Goal: Information Seeking & Learning: Compare options

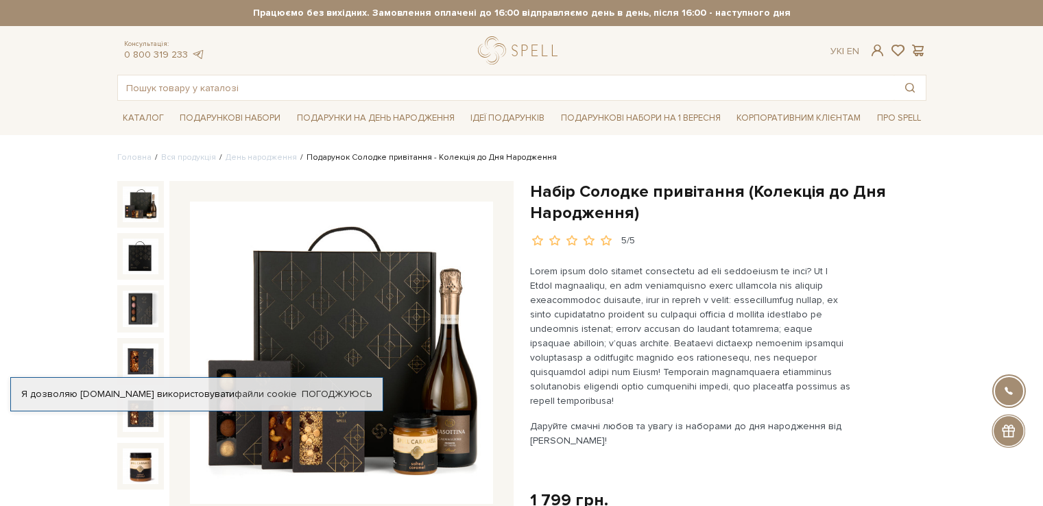
click at [381, 300] on img at bounding box center [341, 353] width 303 height 303
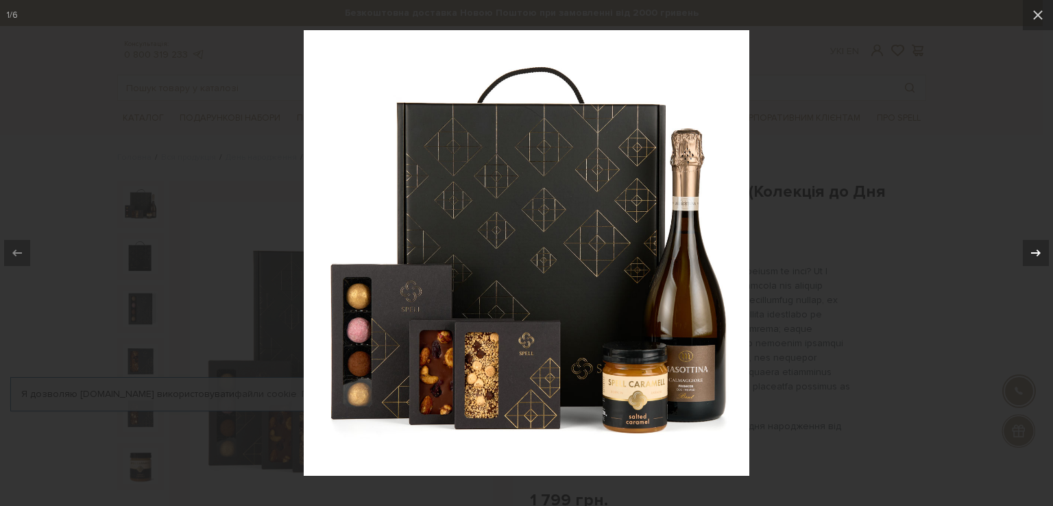
click at [1042, 247] on icon at bounding box center [1036, 253] width 16 height 16
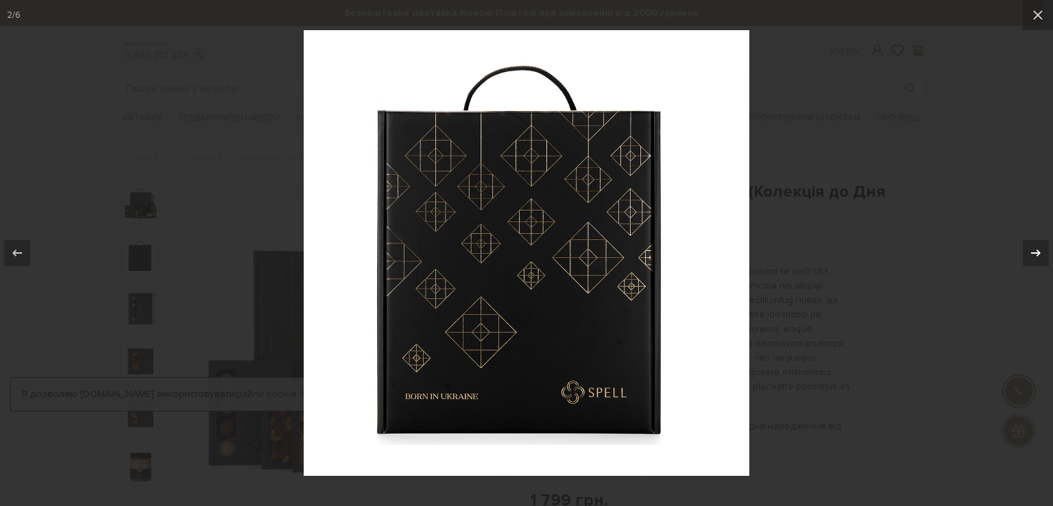
click at [1042, 247] on icon at bounding box center [1036, 253] width 16 height 16
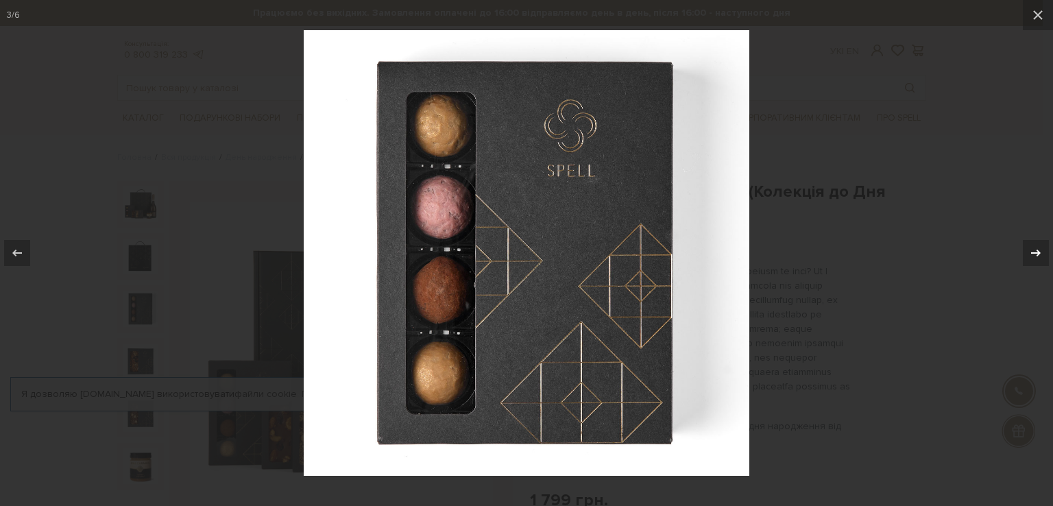
click at [1042, 247] on icon at bounding box center [1036, 253] width 16 height 16
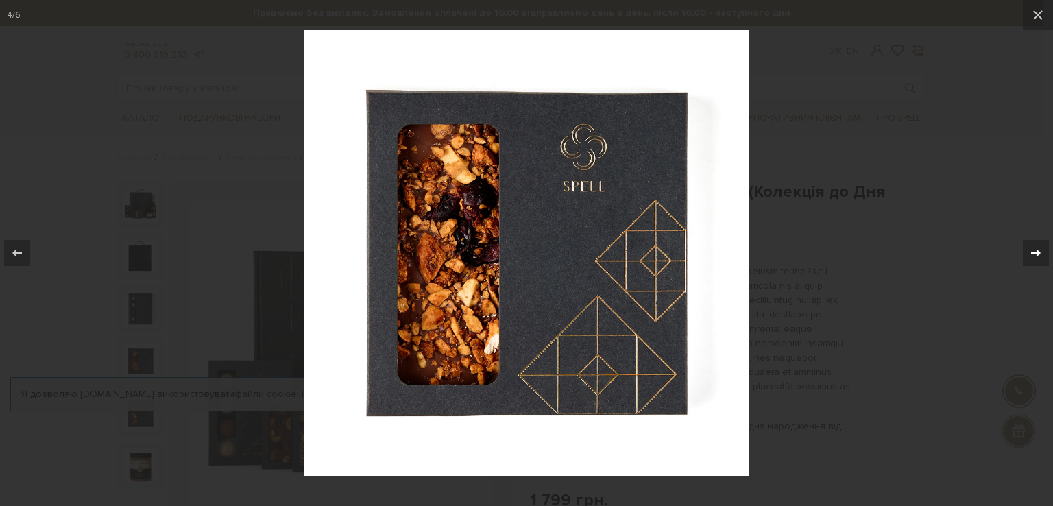
click at [1042, 247] on icon at bounding box center [1036, 253] width 16 height 16
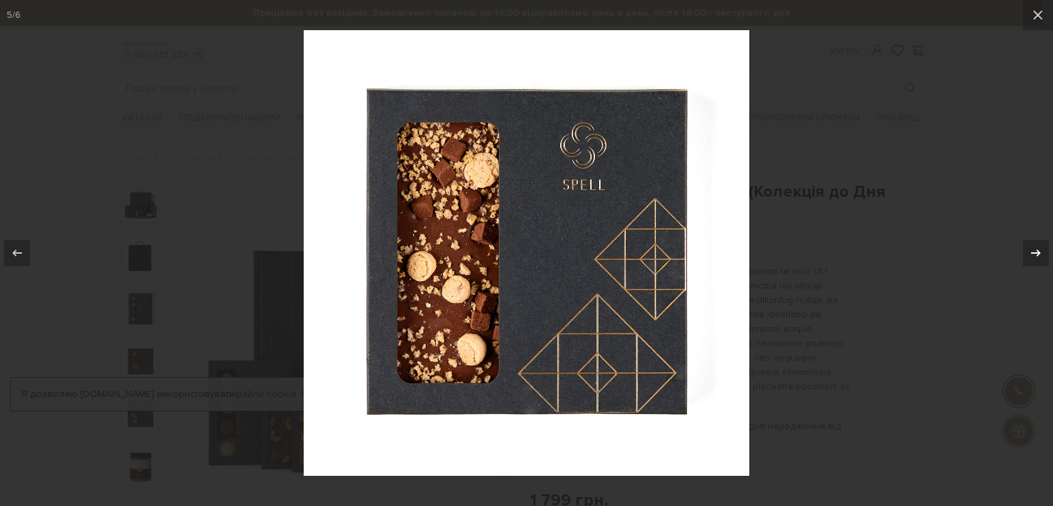
click at [1042, 247] on icon at bounding box center [1036, 253] width 16 height 16
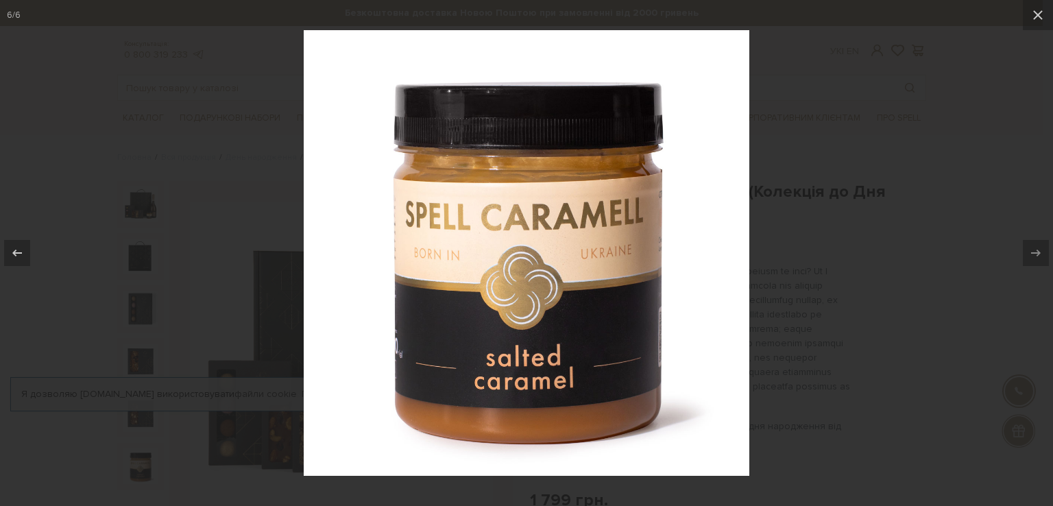
click at [1042, 247] on div "6 / 6" at bounding box center [526, 253] width 1053 height 506
click at [1041, 12] on icon at bounding box center [1038, 15] width 10 height 10
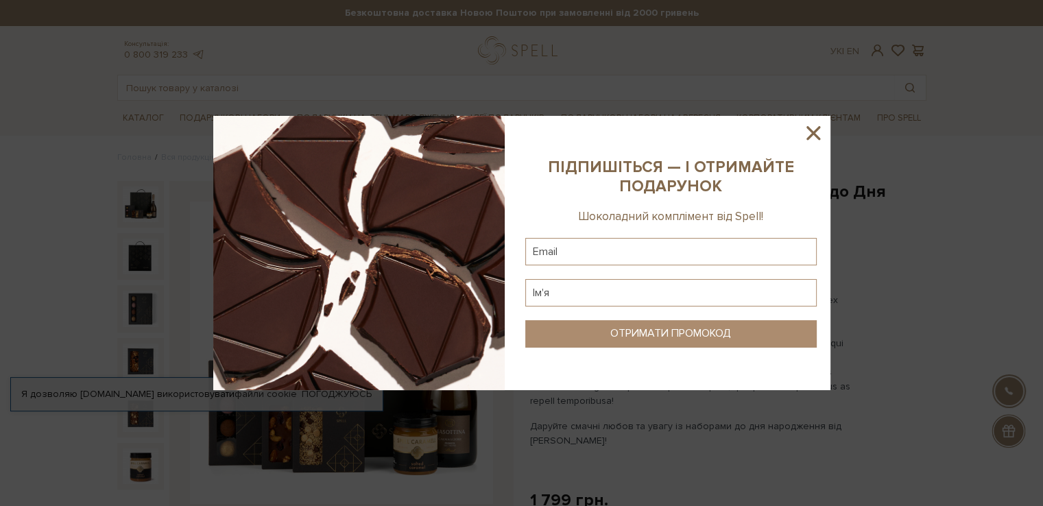
click at [818, 135] on icon at bounding box center [812, 132] width 23 height 23
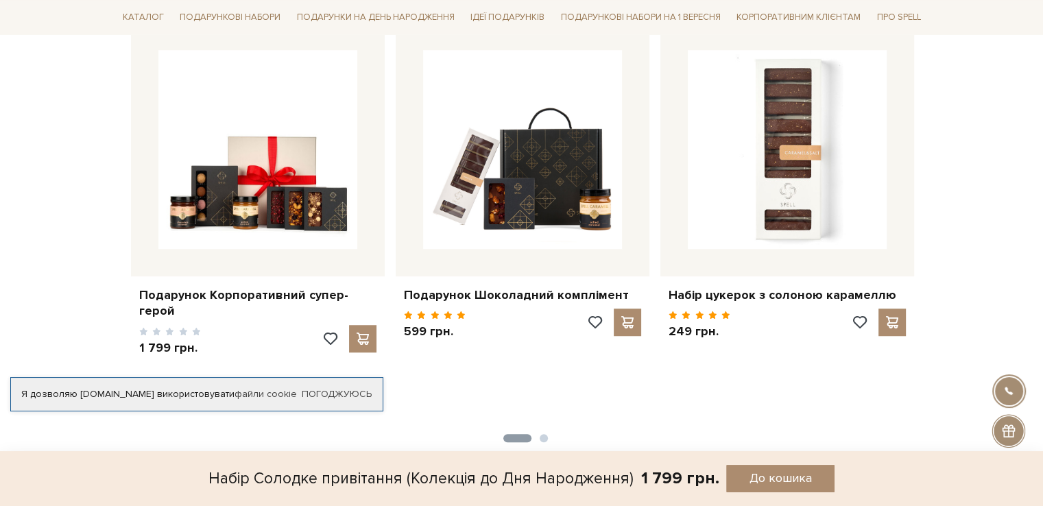
scroll to position [961, 0]
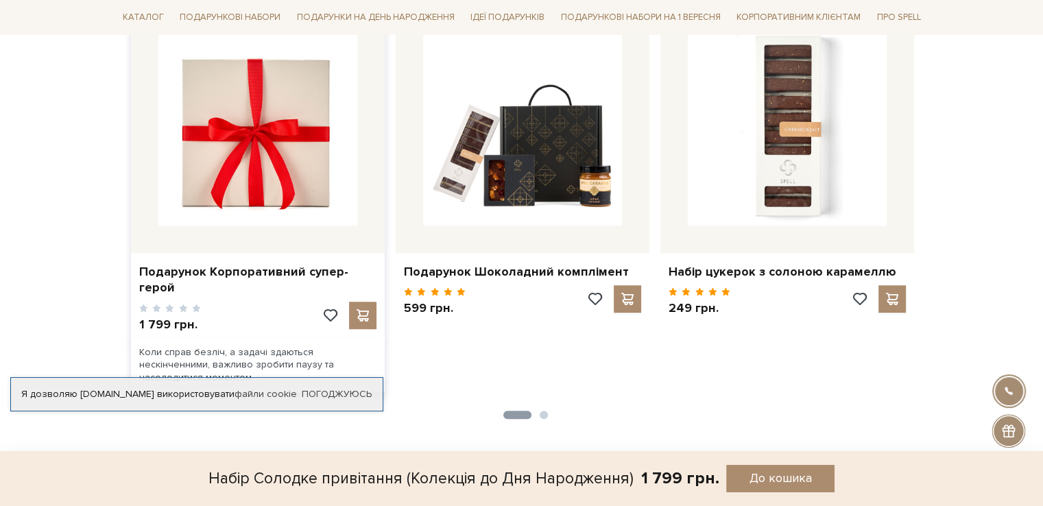
click at [256, 186] on img at bounding box center [257, 126] width 199 height 199
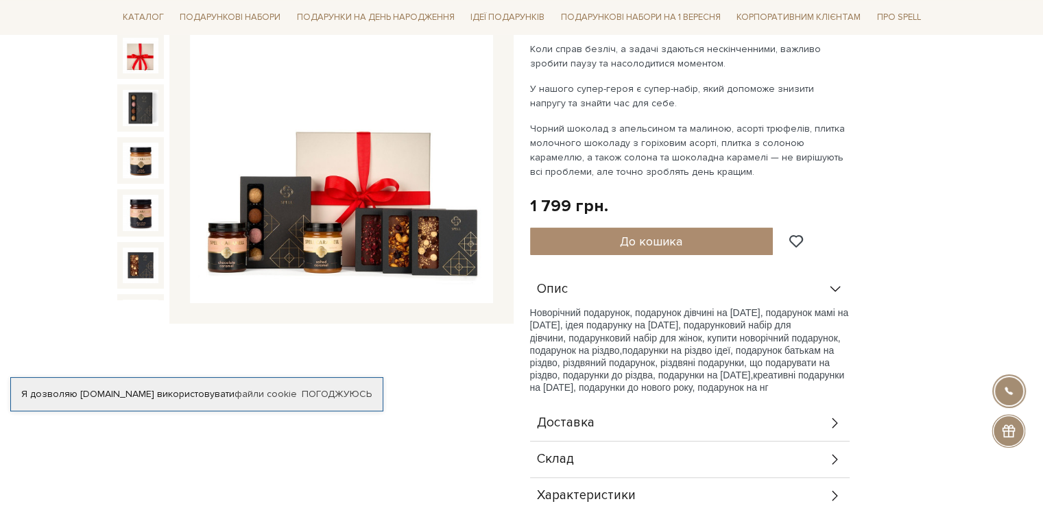
scroll to position [204, 0]
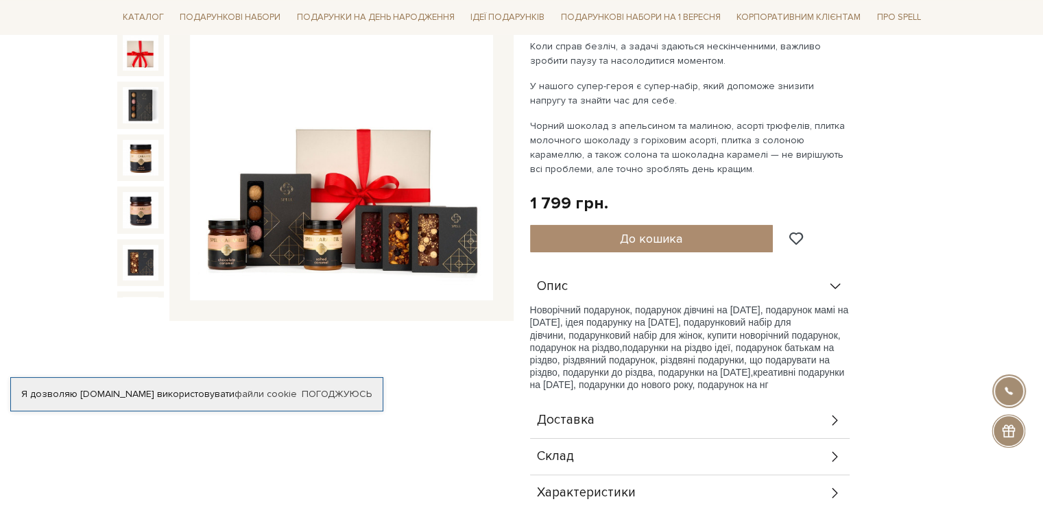
click at [324, 160] on img at bounding box center [341, 149] width 303 height 303
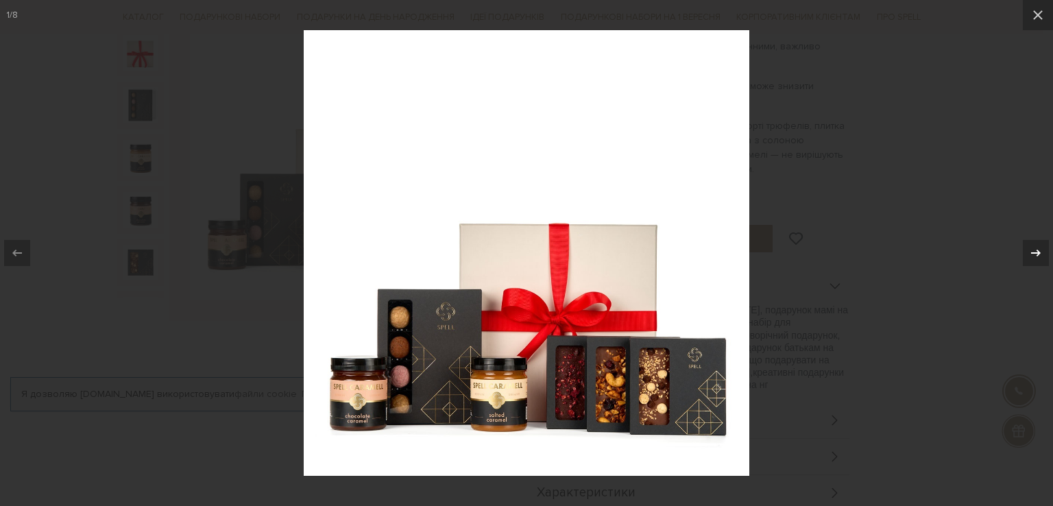
click at [1035, 254] on icon at bounding box center [1036, 253] width 16 height 16
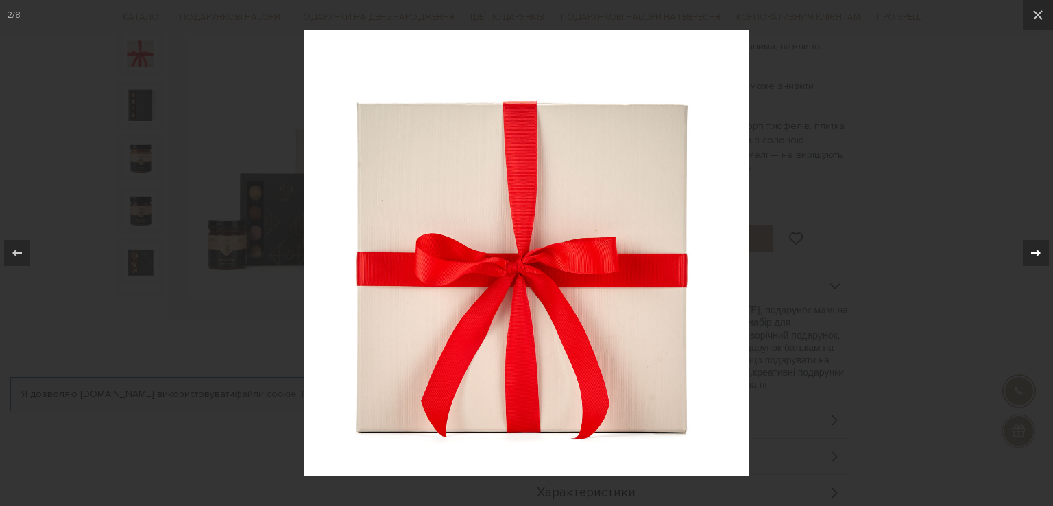
click at [1035, 254] on icon at bounding box center [1036, 253] width 16 height 16
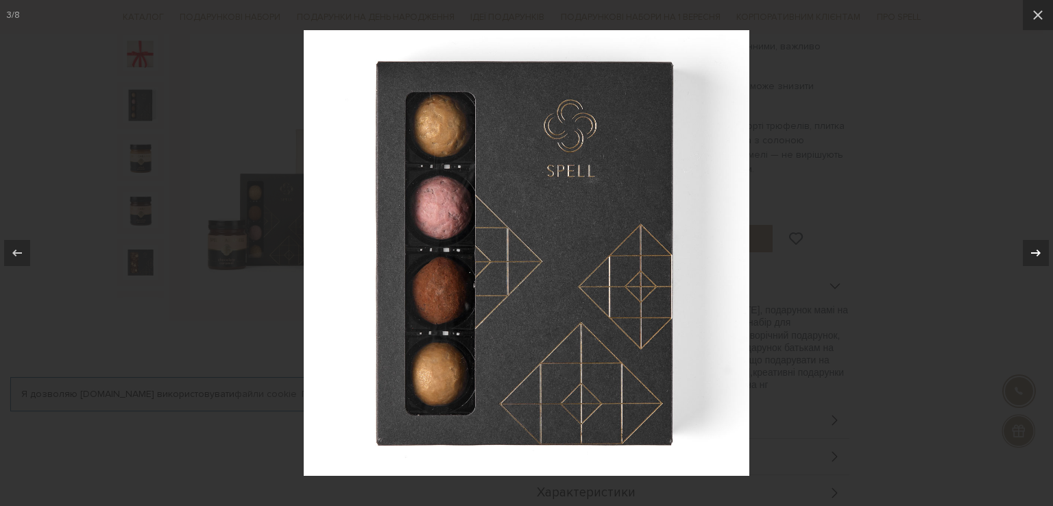
click at [1035, 254] on icon at bounding box center [1036, 253] width 16 height 16
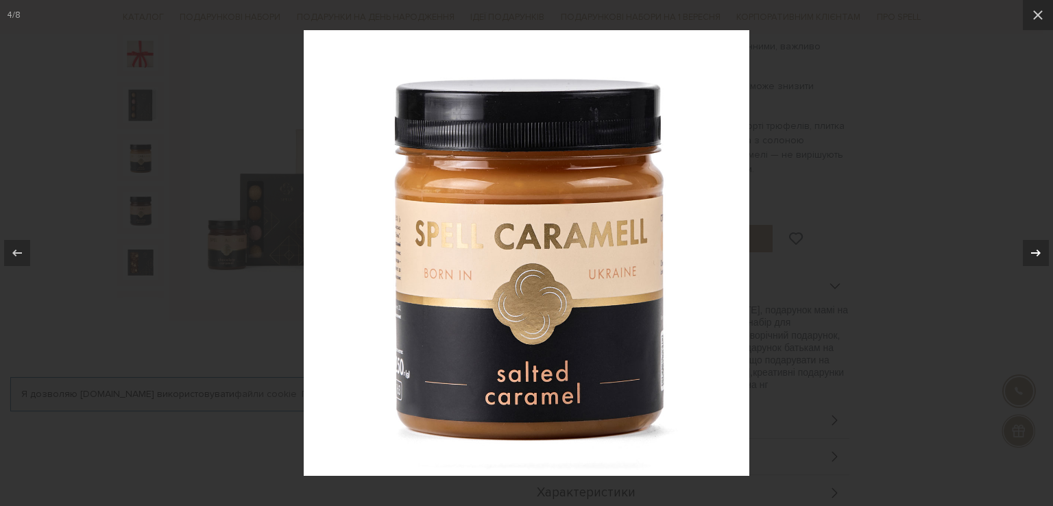
click at [1035, 254] on icon at bounding box center [1036, 253] width 16 height 16
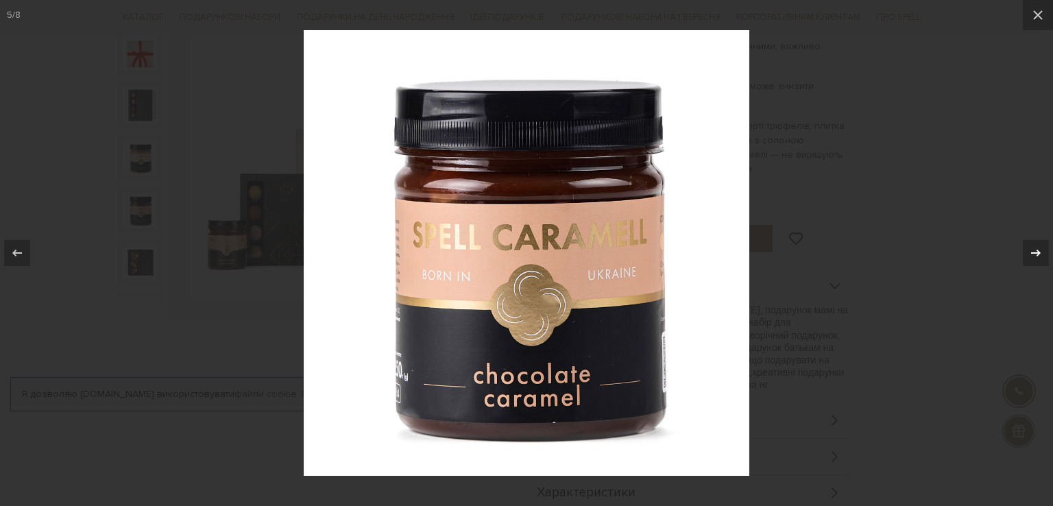
click at [1035, 254] on icon at bounding box center [1036, 253] width 16 height 16
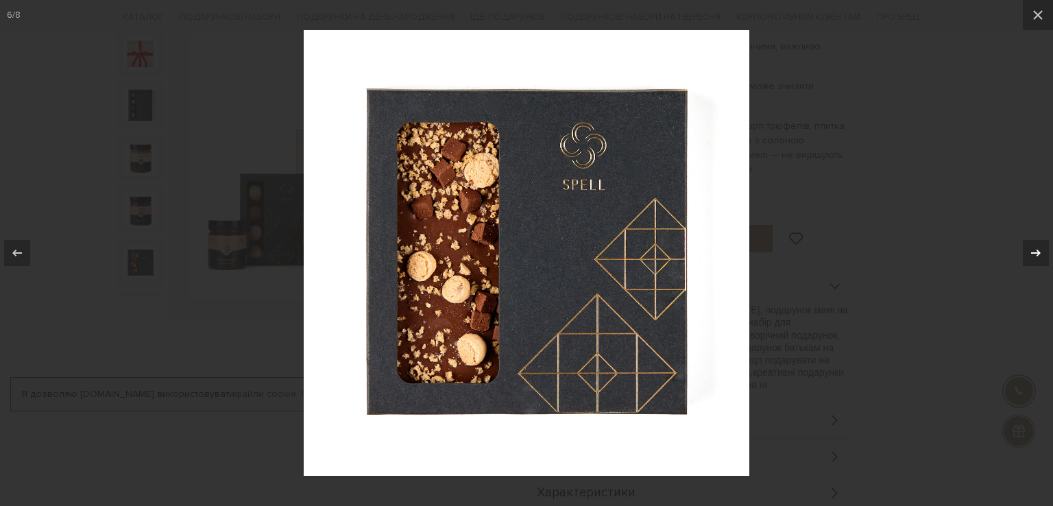
click at [1035, 254] on icon at bounding box center [1036, 253] width 16 height 16
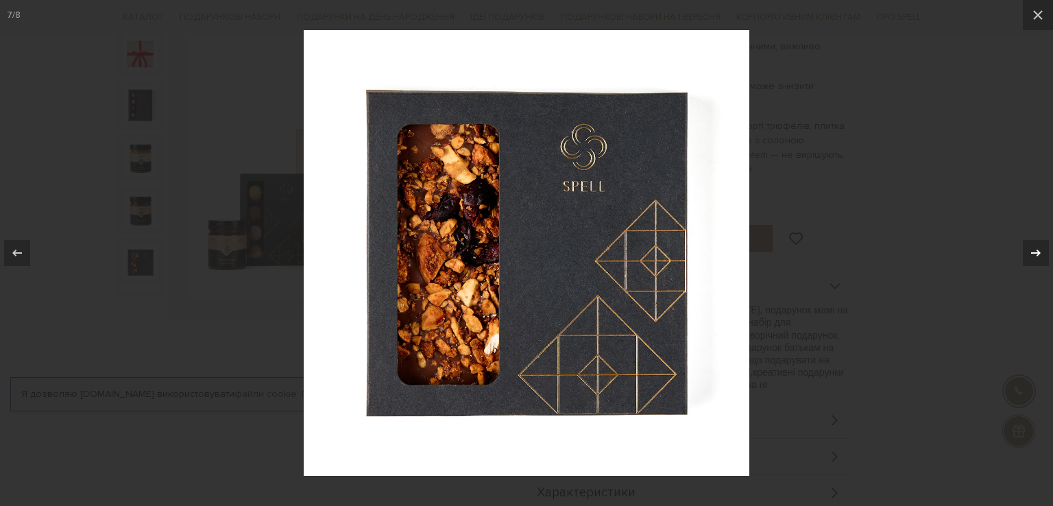
click at [1035, 254] on icon at bounding box center [1036, 253] width 16 height 16
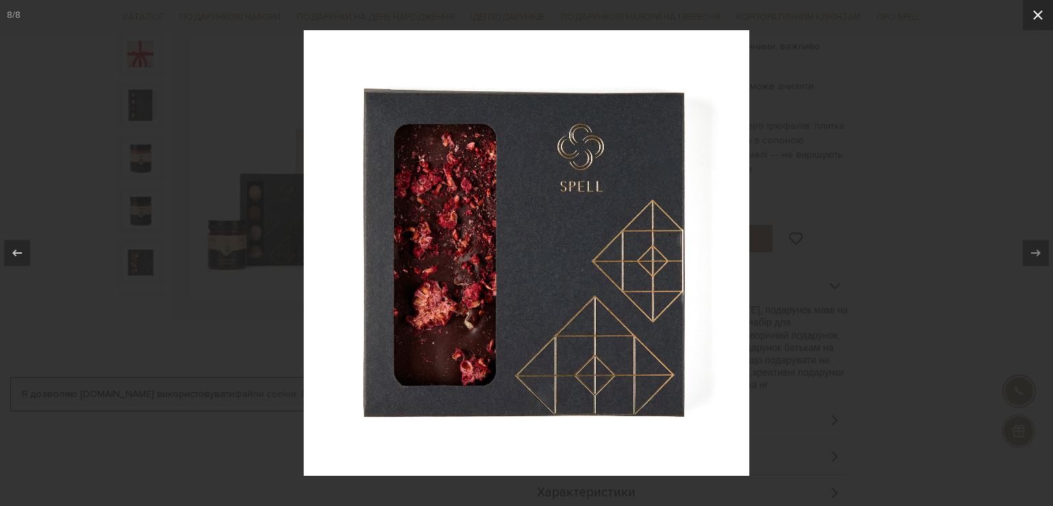
click at [1039, 16] on icon at bounding box center [1038, 15] width 10 height 10
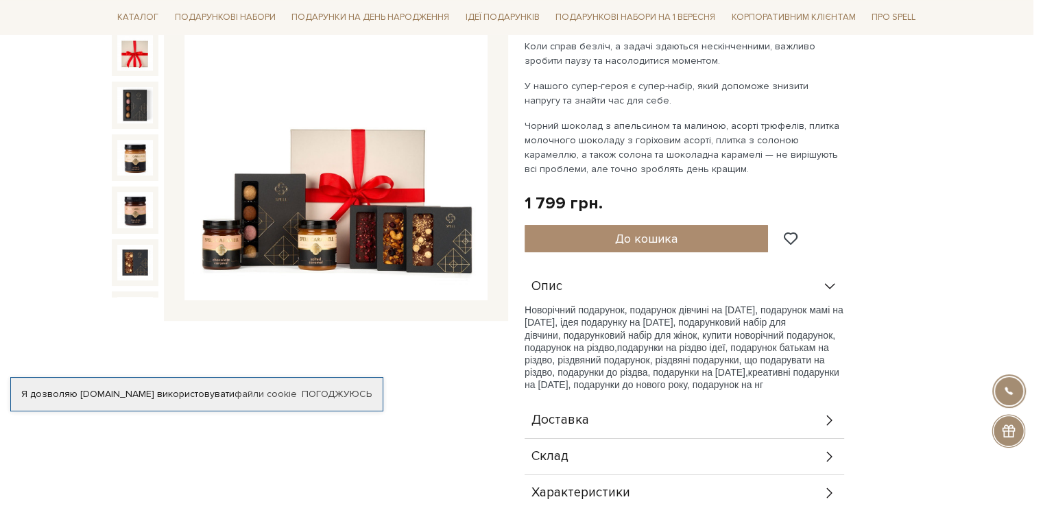
scroll to position [70, 0]
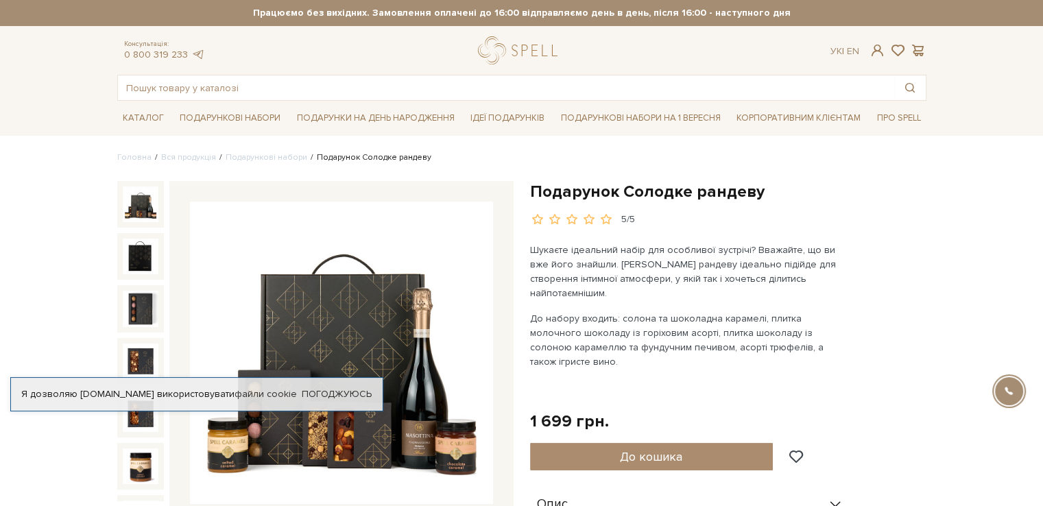
click at [337, 291] on img at bounding box center [341, 353] width 303 height 303
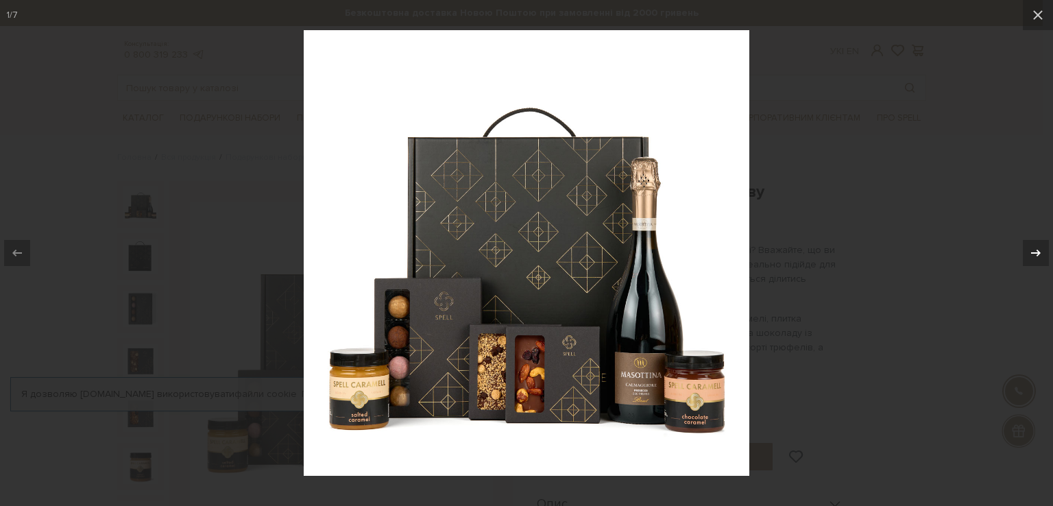
click at [1032, 254] on icon at bounding box center [1036, 253] width 16 height 16
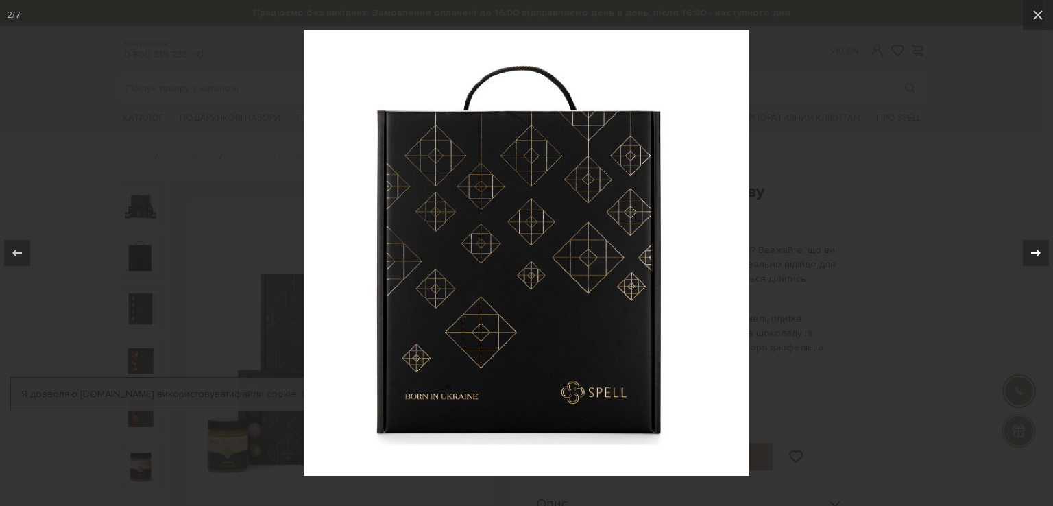
click at [1032, 254] on div "2 / 7" at bounding box center [526, 253] width 1053 height 506
click at [1042, 251] on icon at bounding box center [1036, 253] width 16 height 16
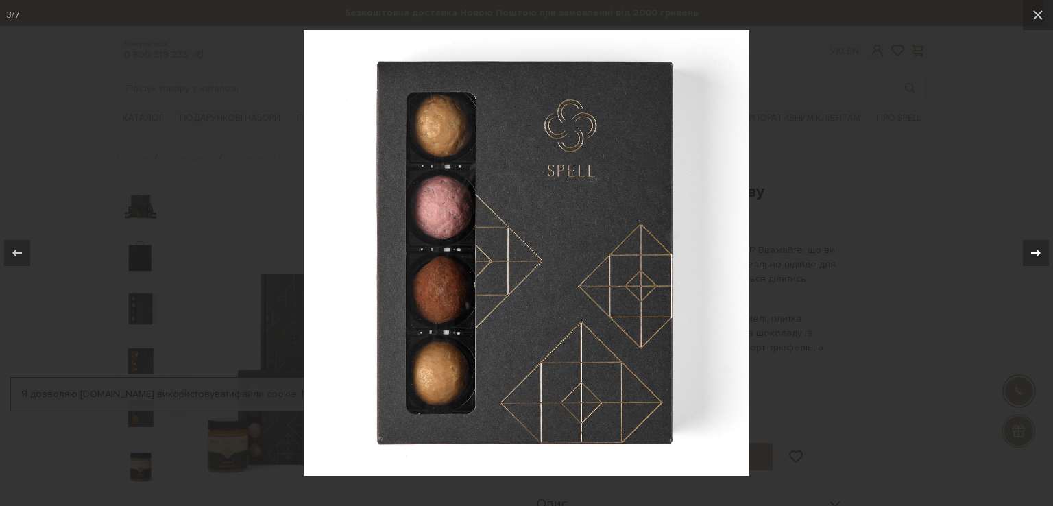
click at [1042, 251] on icon at bounding box center [1036, 253] width 16 height 16
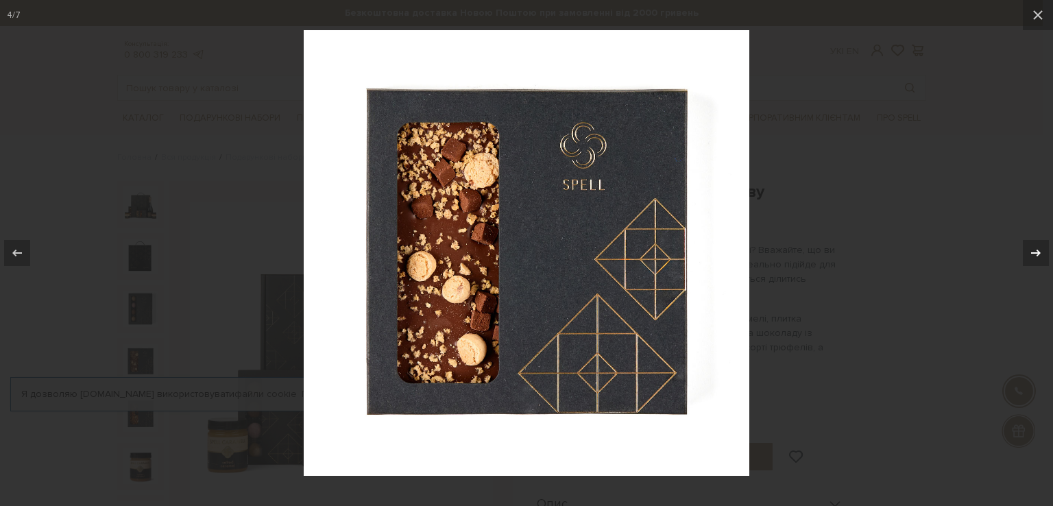
click at [1042, 251] on icon at bounding box center [1036, 253] width 16 height 16
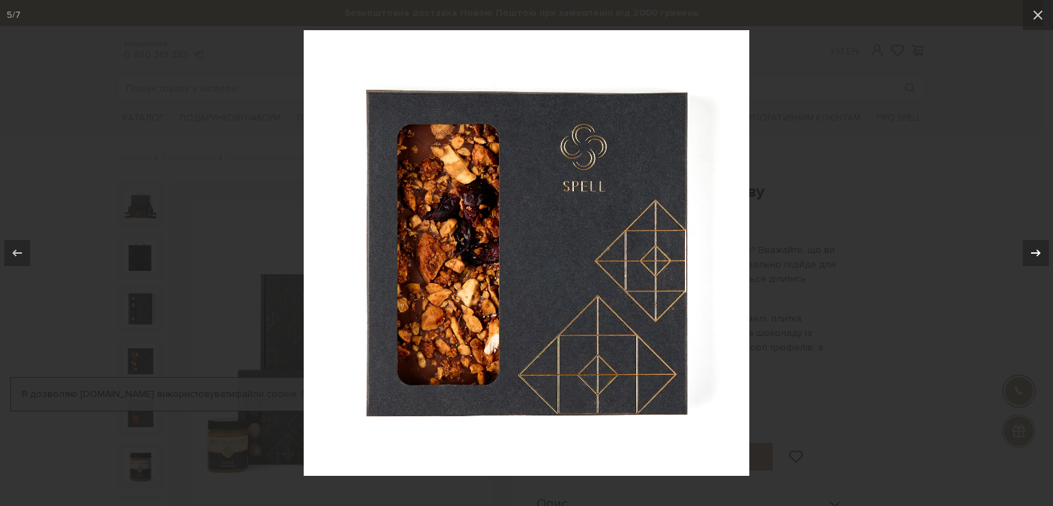
click at [1042, 251] on icon at bounding box center [1036, 253] width 16 height 16
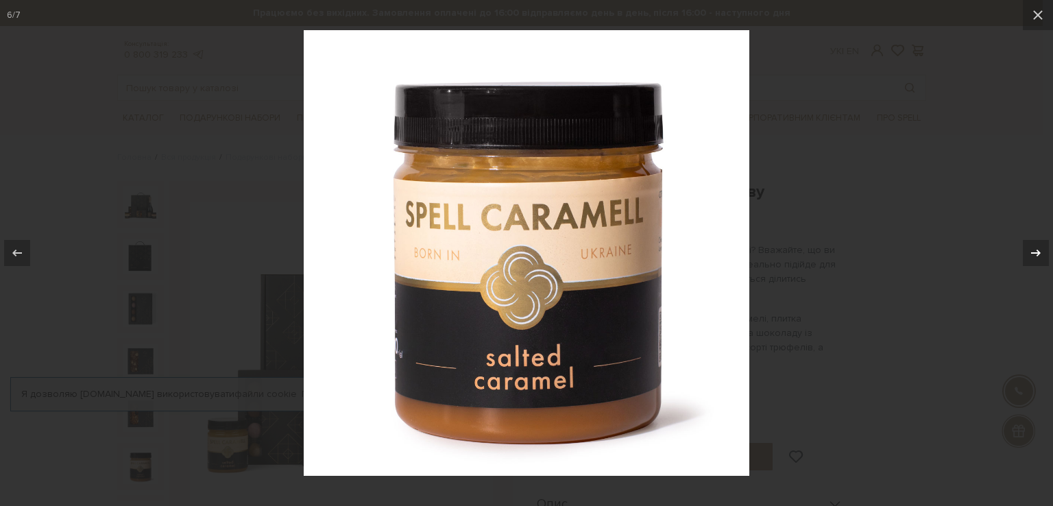
click at [1042, 251] on div "6 / 7" at bounding box center [526, 253] width 1053 height 506
click at [1038, 250] on icon at bounding box center [1036, 253] width 16 height 16
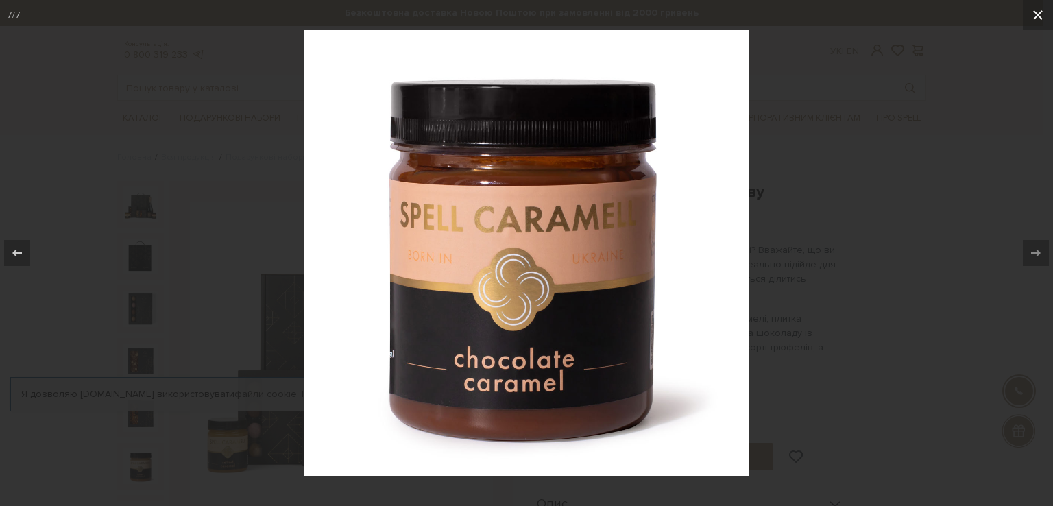
click at [1037, 16] on icon at bounding box center [1038, 15] width 10 height 10
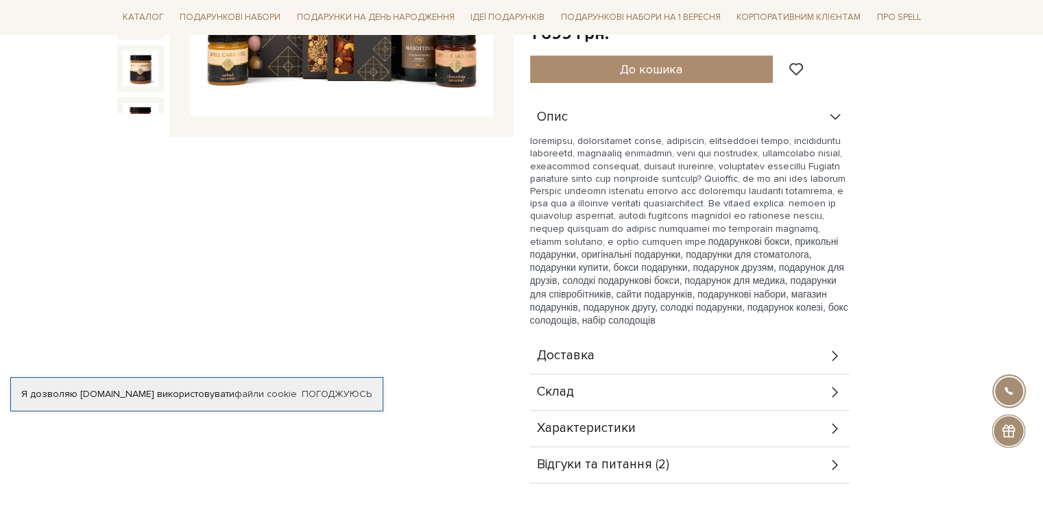
scroll to position [390, 0]
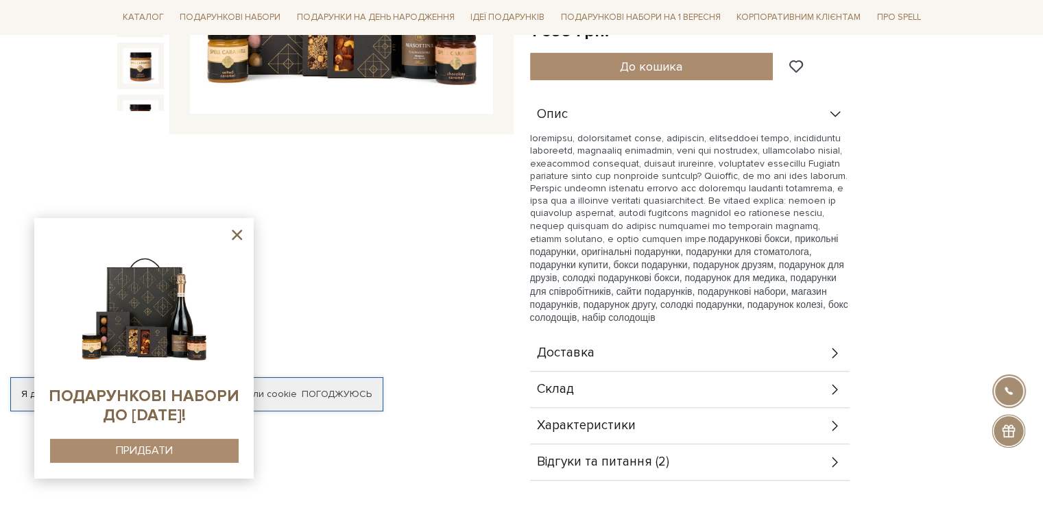
click at [239, 238] on icon at bounding box center [237, 235] width 10 height 10
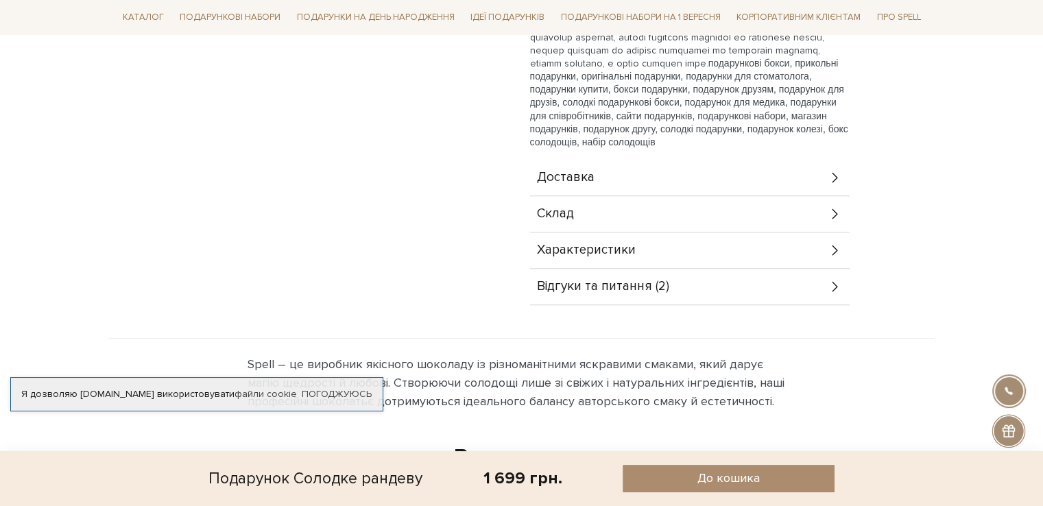
scroll to position [563, 0]
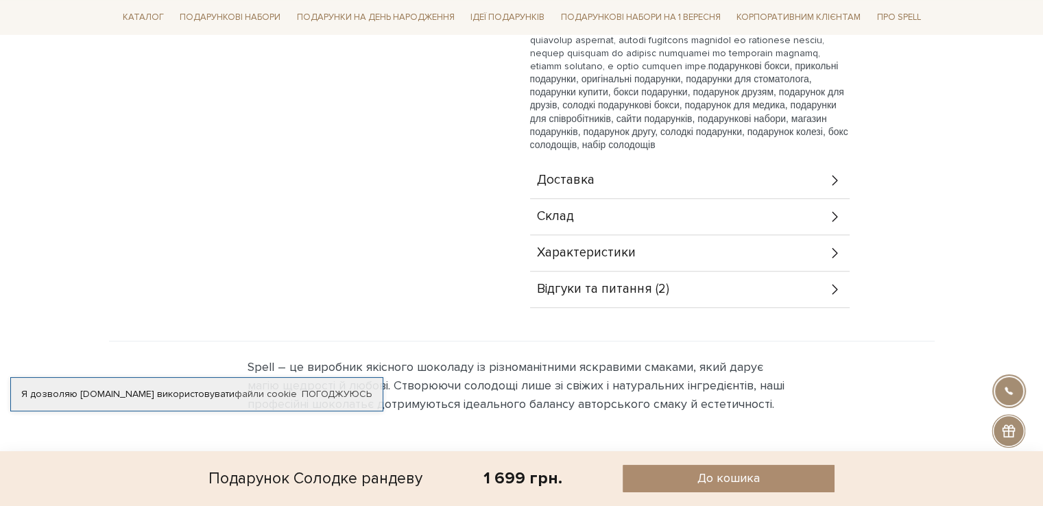
click at [836, 176] on icon at bounding box center [834, 181] width 5 height 10
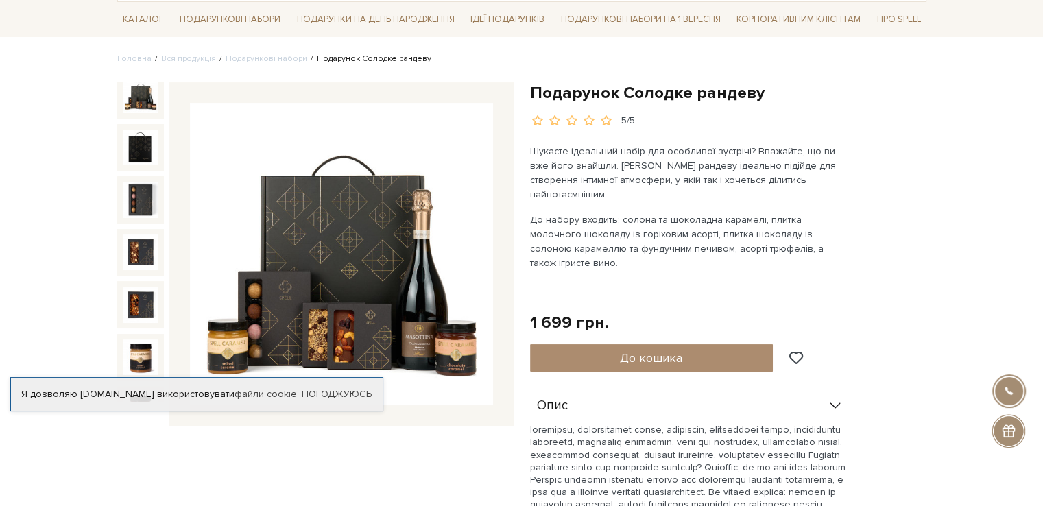
scroll to position [96, 0]
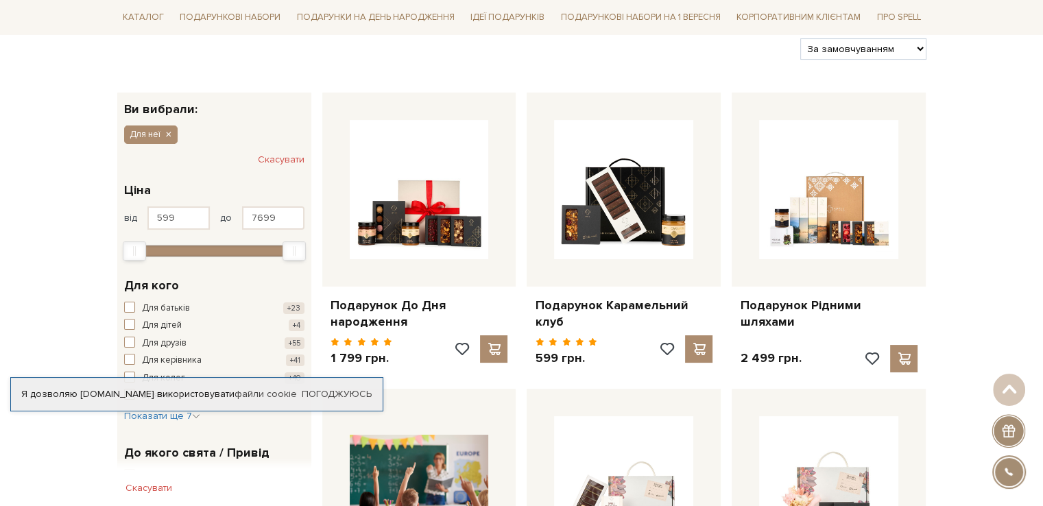
scroll to position [178, 0]
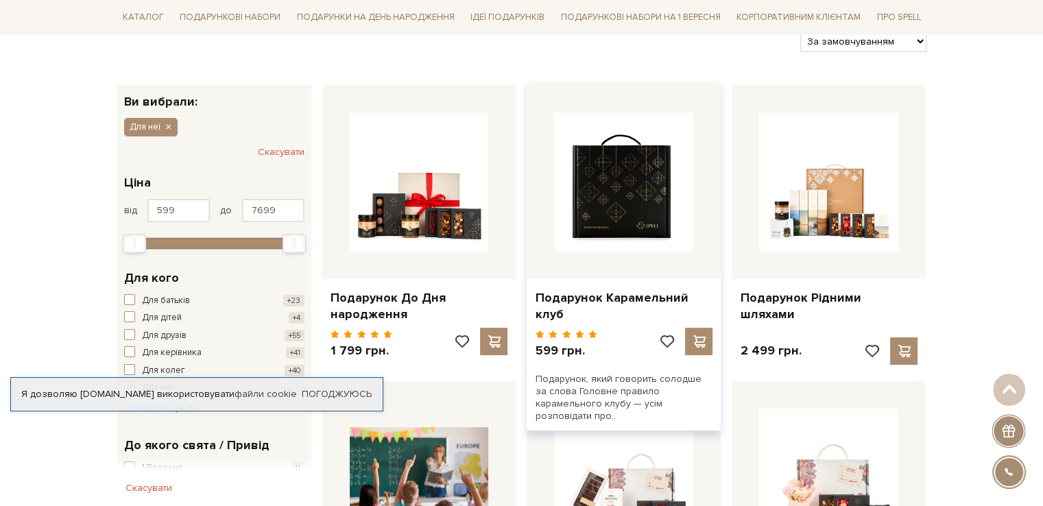
click at [652, 190] on img at bounding box center [623, 181] width 139 height 139
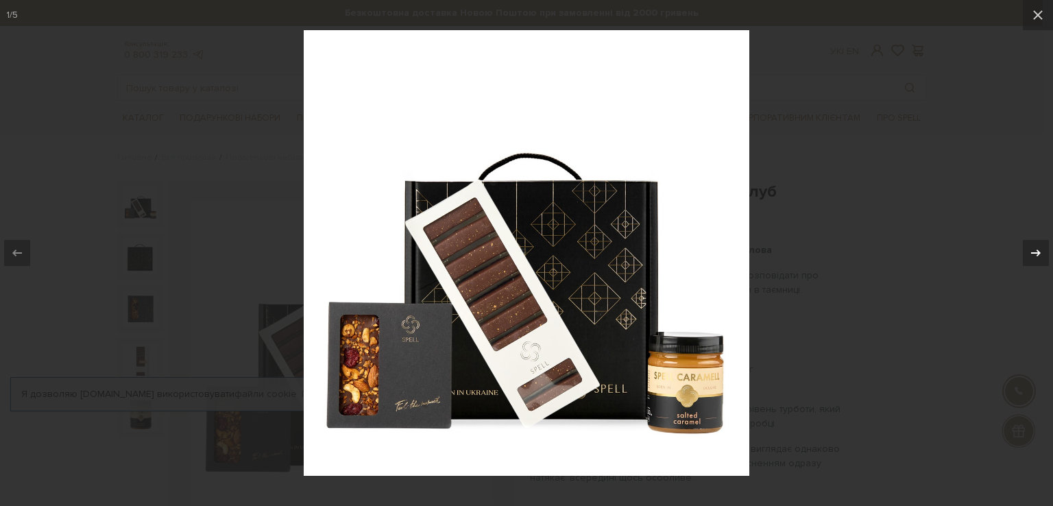
click at [1039, 245] on icon at bounding box center [1036, 253] width 16 height 16
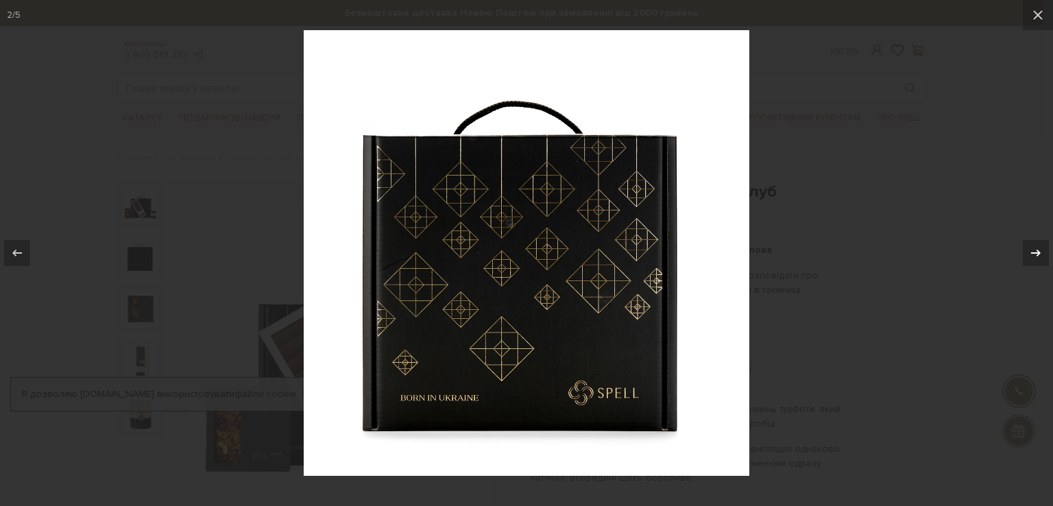
click at [1039, 245] on icon at bounding box center [1036, 253] width 16 height 16
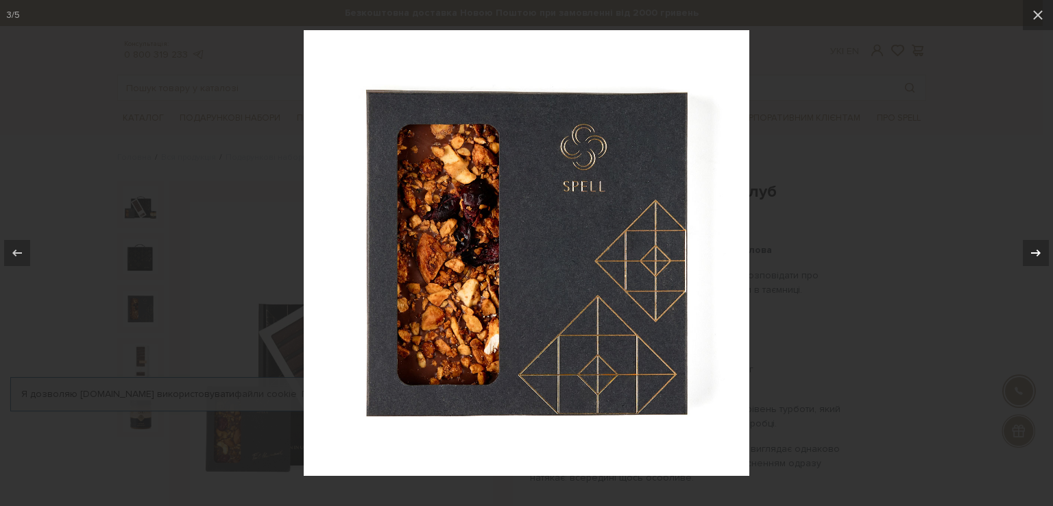
click at [1039, 245] on icon at bounding box center [1036, 253] width 16 height 16
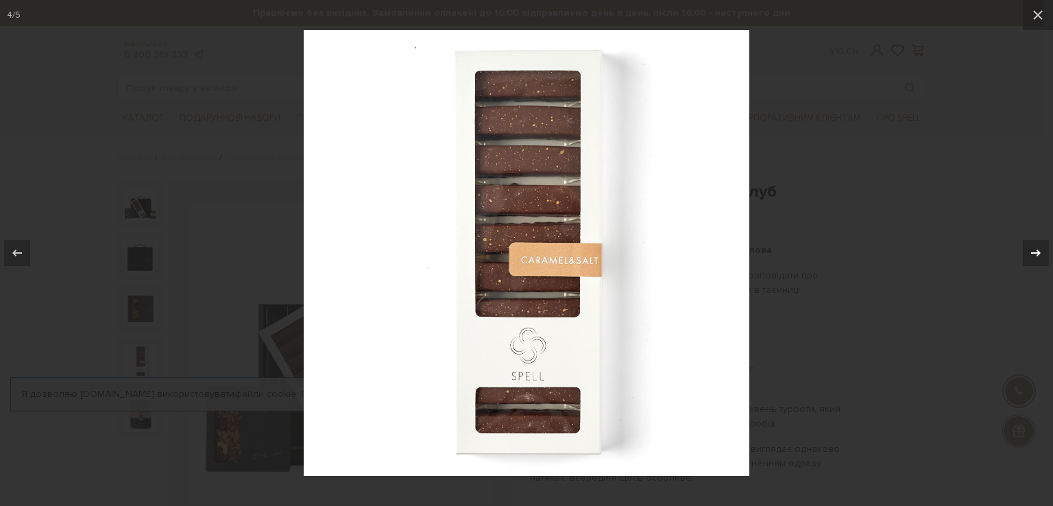
click at [1039, 245] on icon at bounding box center [1036, 253] width 16 height 16
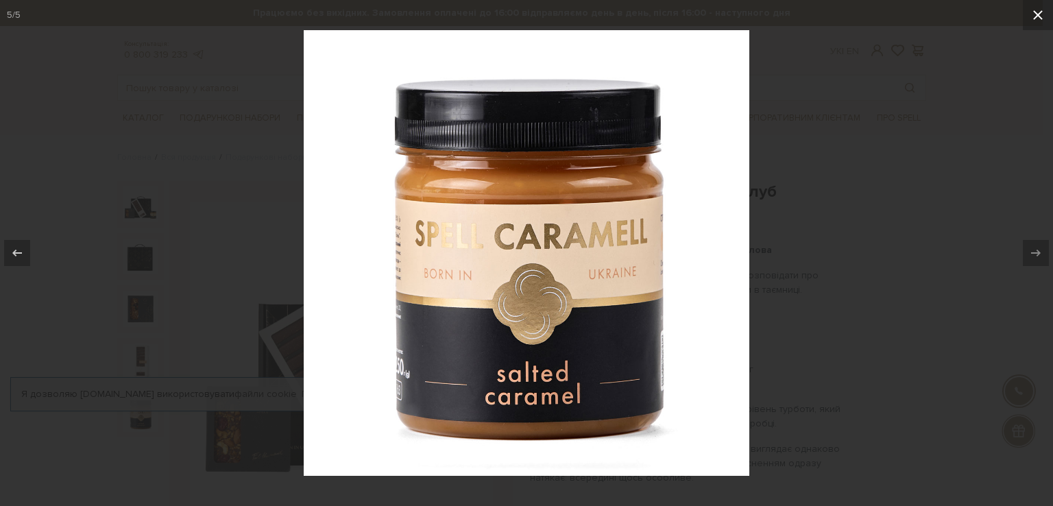
click at [1042, 21] on icon at bounding box center [1038, 15] width 16 height 16
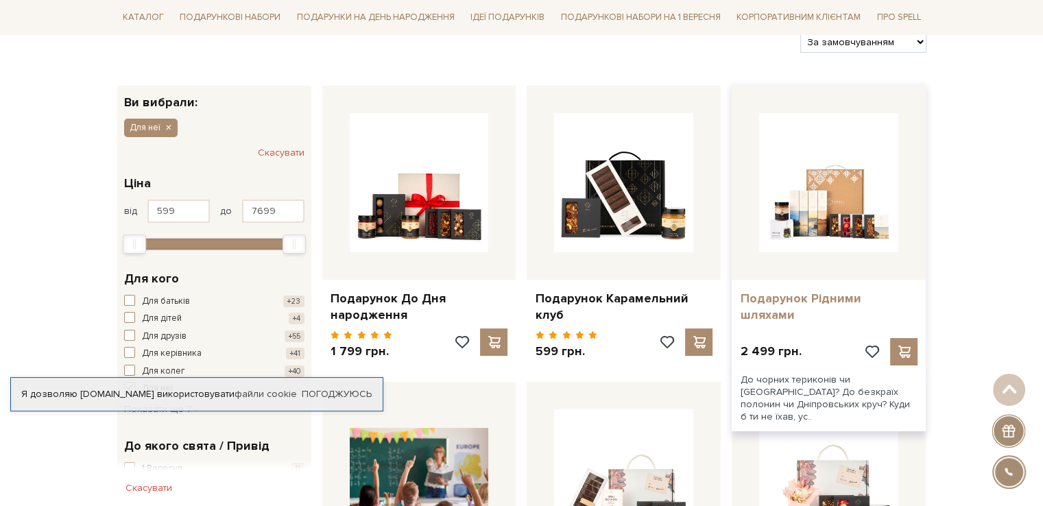
click at [860, 301] on link "Подарунок Рідними шляхами" at bounding box center [829, 307] width 178 height 32
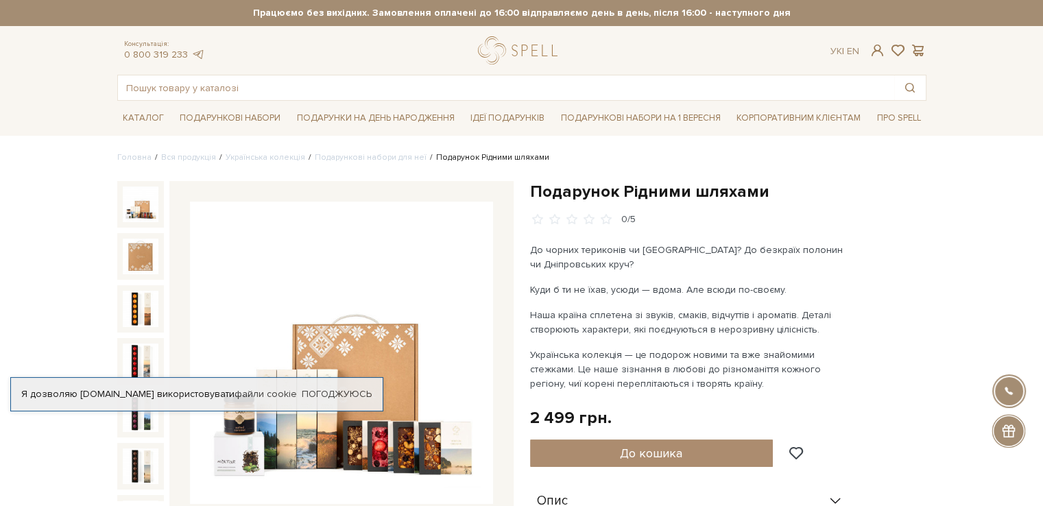
click at [388, 332] on img at bounding box center [341, 353] width 303 height 303
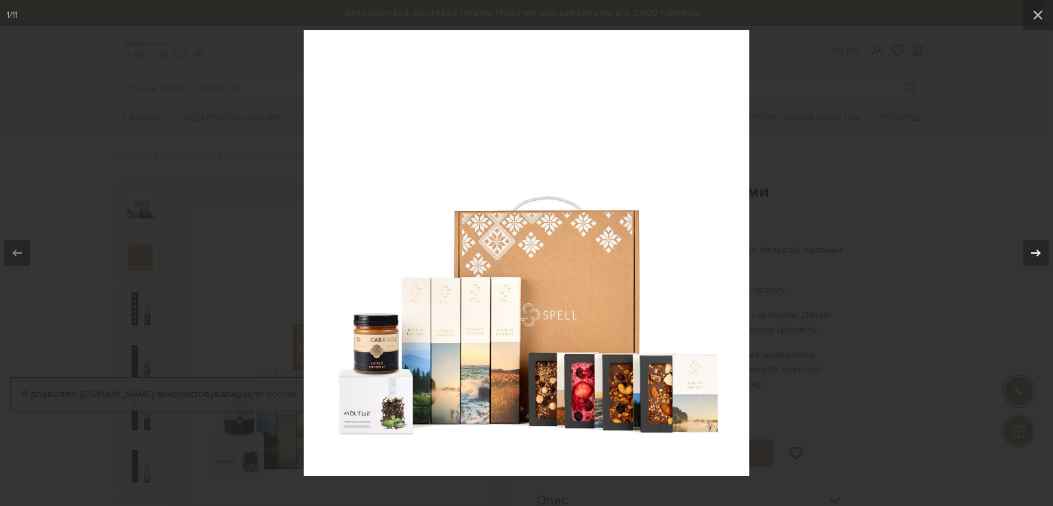
click at [1032, 252] on icon at bounding box center [1036, 253] width 16 height 16
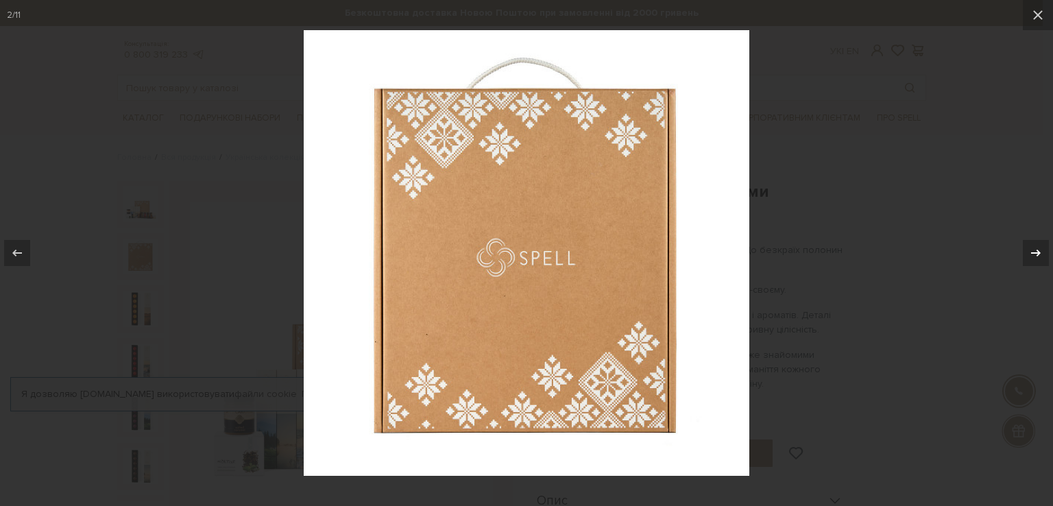
click at [1032, 252] on icon at bounding box center [1036, 253] width 16 height 16
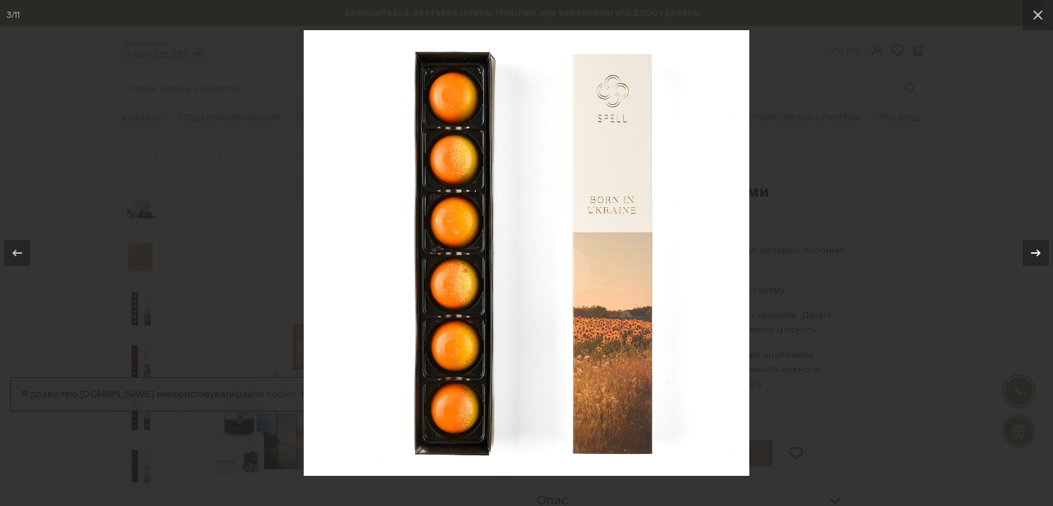
click at [1032, 252] on icon at bounding box center [1036, 253] width 16 height 16
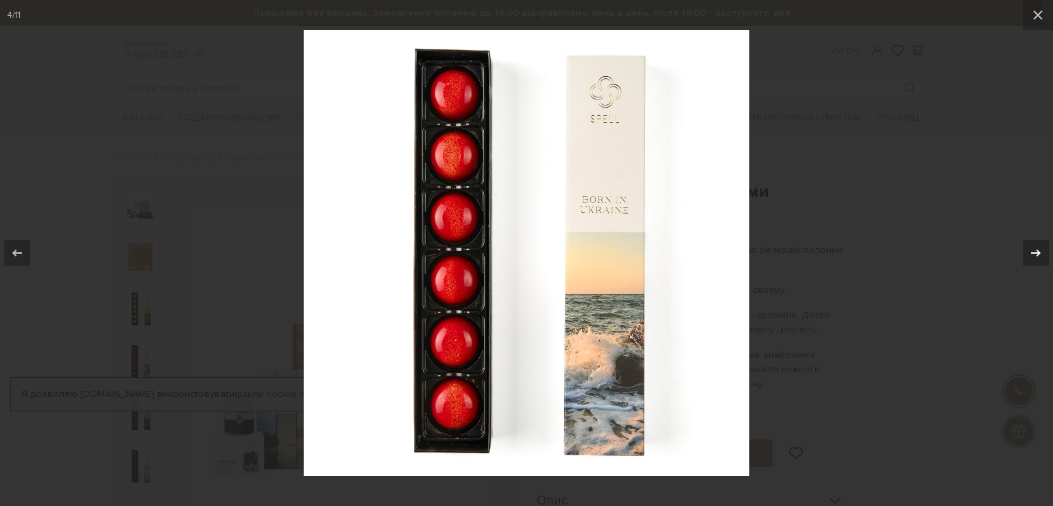
click at [1032, 252] on icon at bounding box center [1036, 253] width 16 height 16
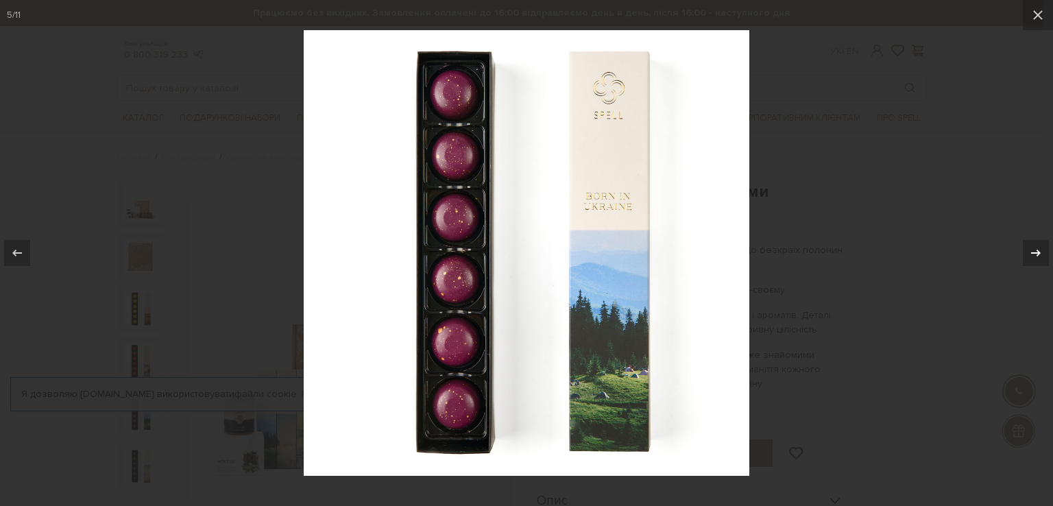
click at [1032, 252] on icon at bounding box center [1036, 253] width 16 height 16
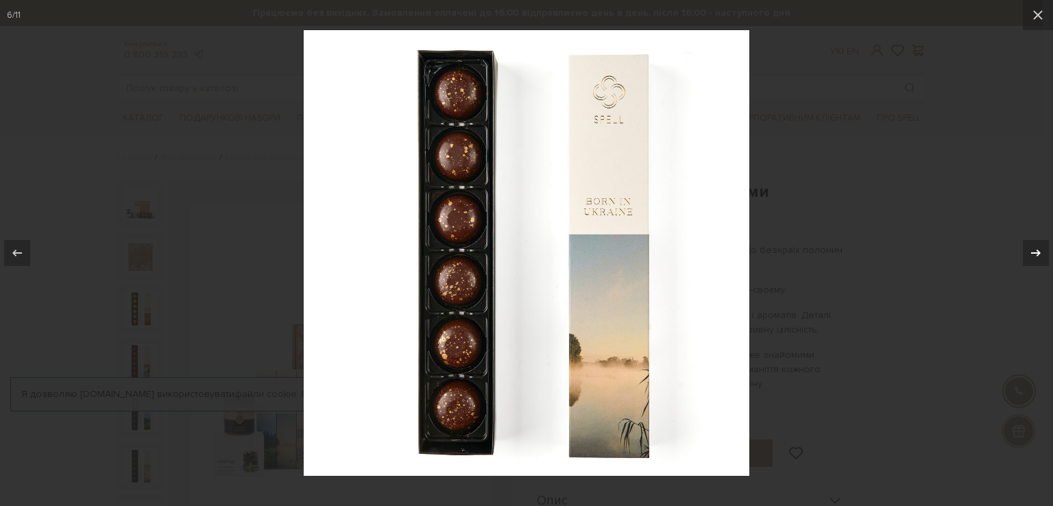
click at [1032, 252] on icon at bounding box center [1036, 253] width 16 height 16
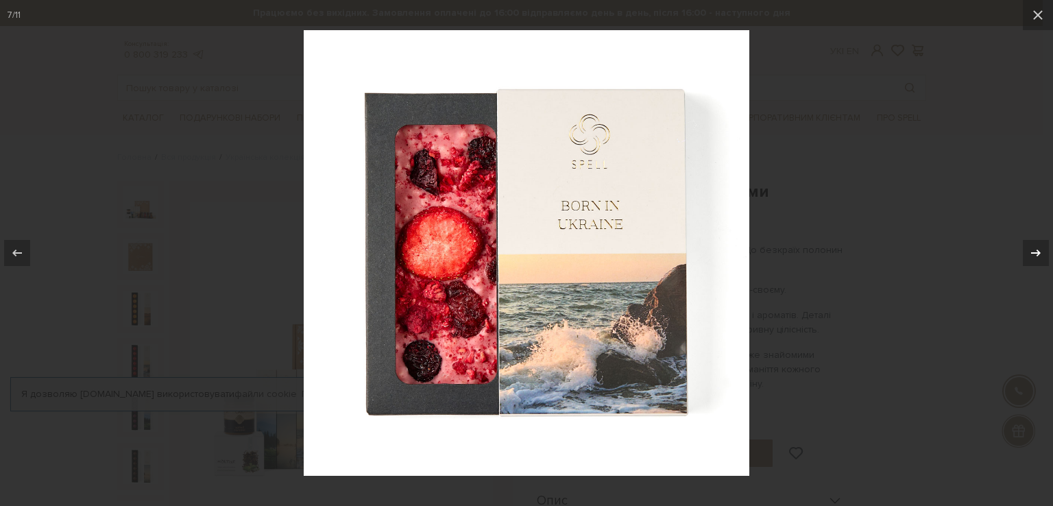
click at [1032, 252] on icon at bounding box center [1036, 253] width 16 height 16
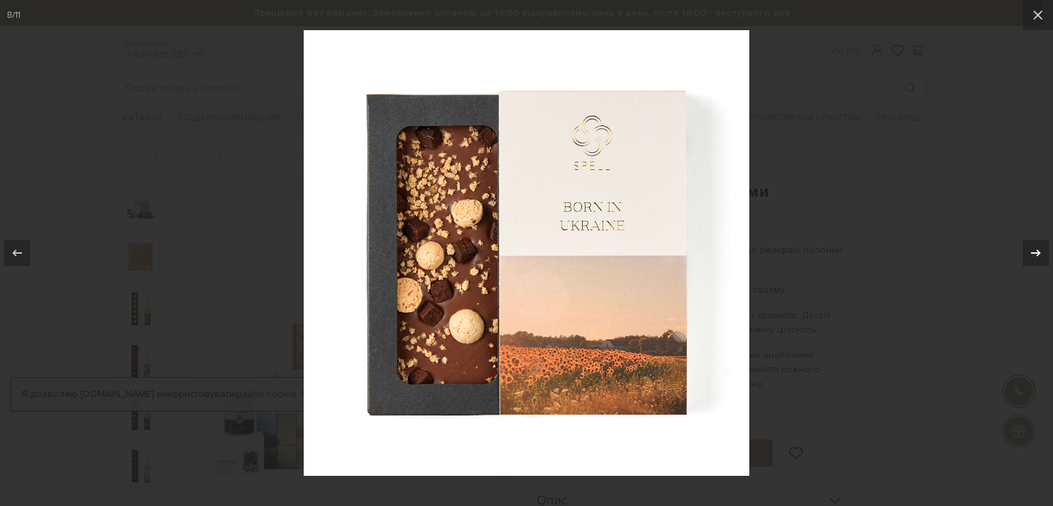
click at [1032, 252] on icon at bounding box center [1036, 253] width 16 height 16
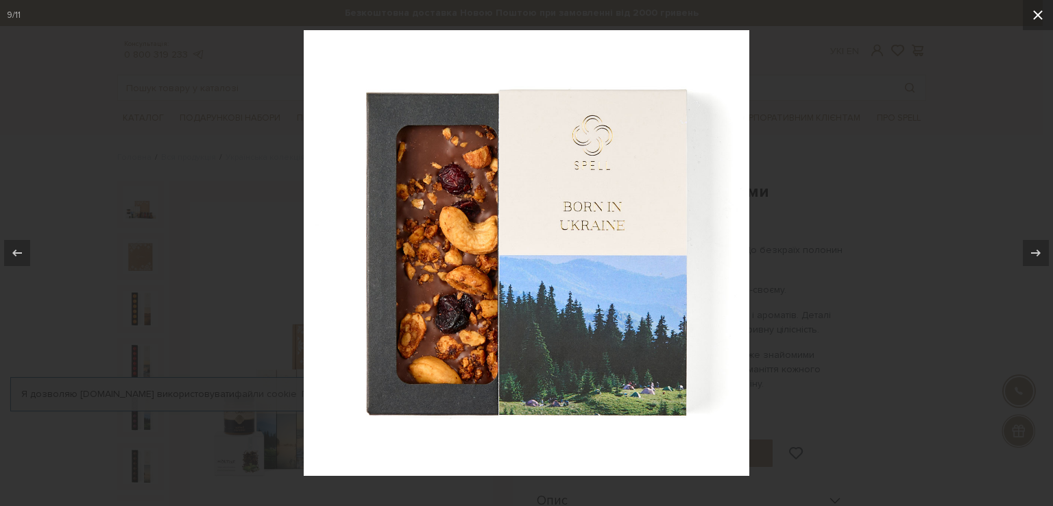
click at [1033, 18] on icon at bounding box center [1038, 15] width 16 height 16
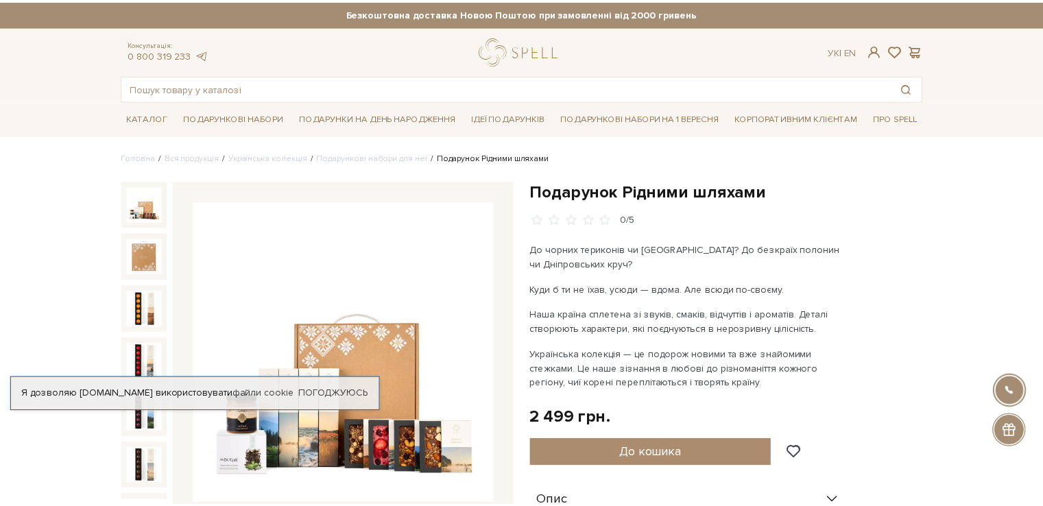
scroll to position [216, 0]
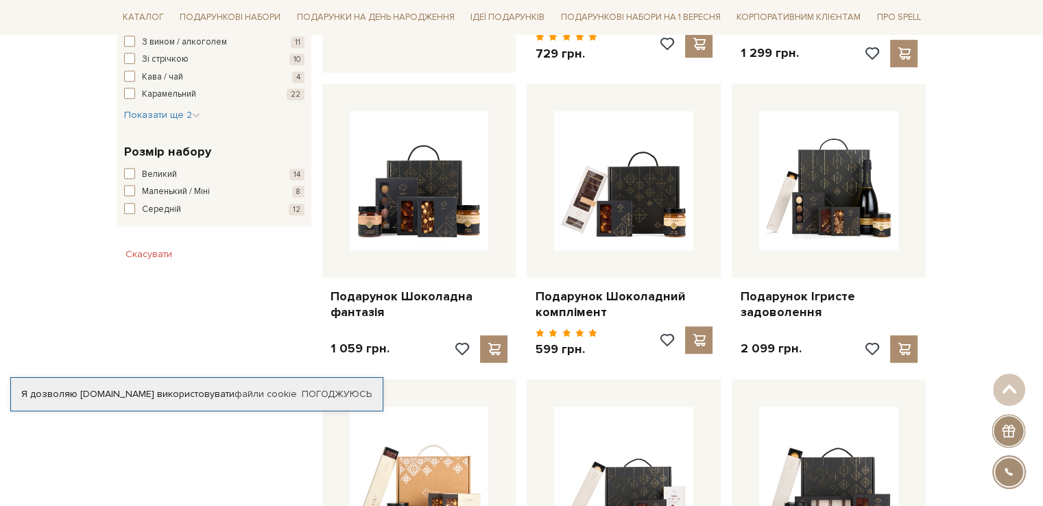
scroll to position [779, 0]
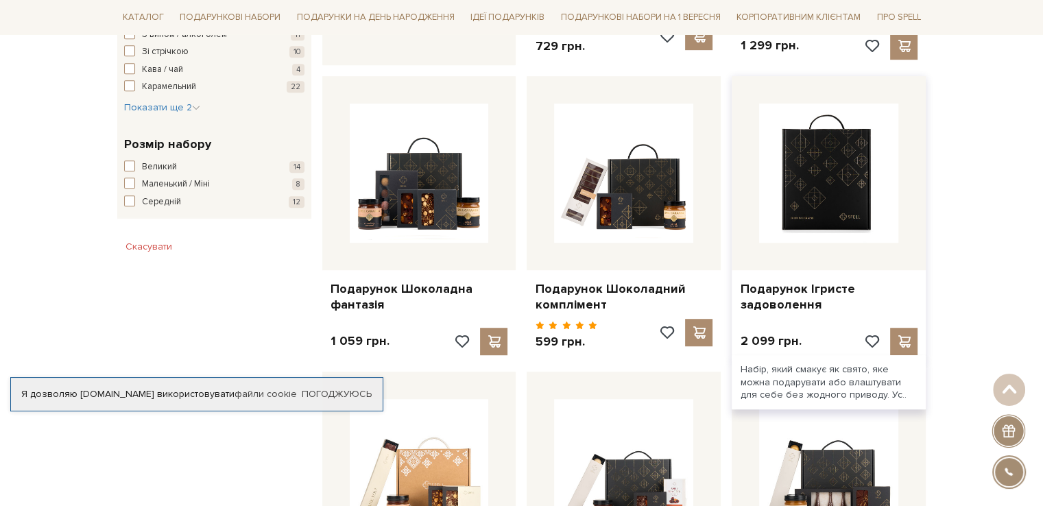
click at [836, 192] on img at bounding box center [828, 173] width 139 height 139
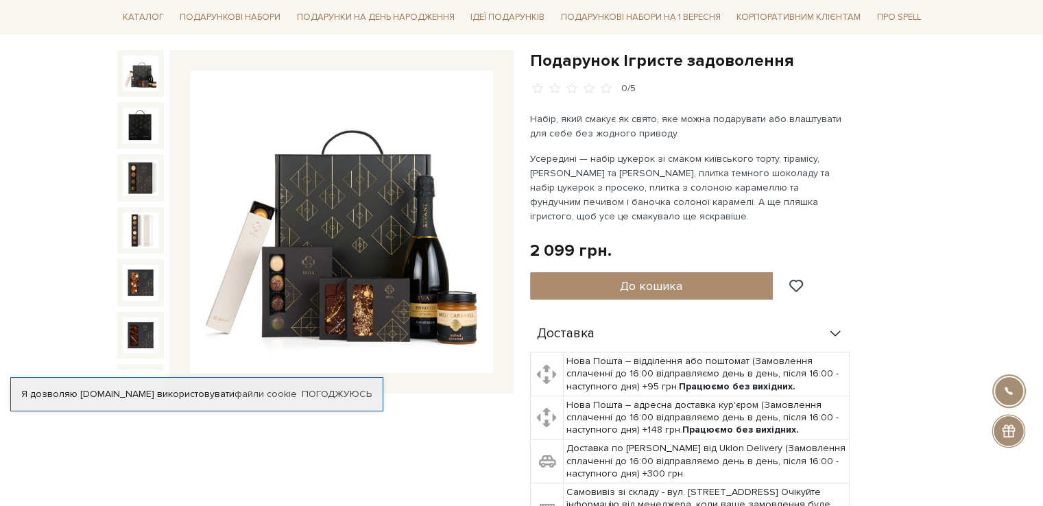
scroll to position [147, 0]
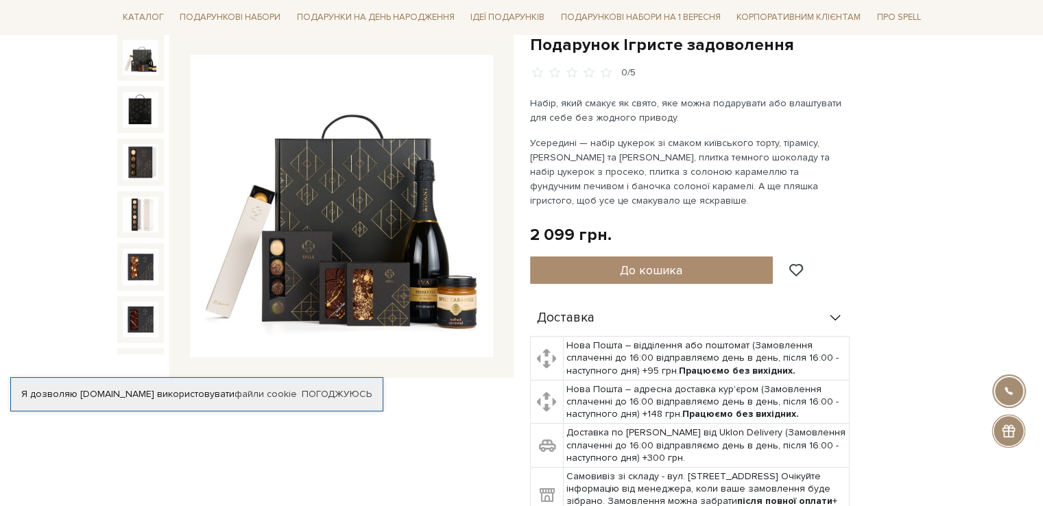
click at [362, 219] on img at bounding box center [341, 206] width 303 height 303
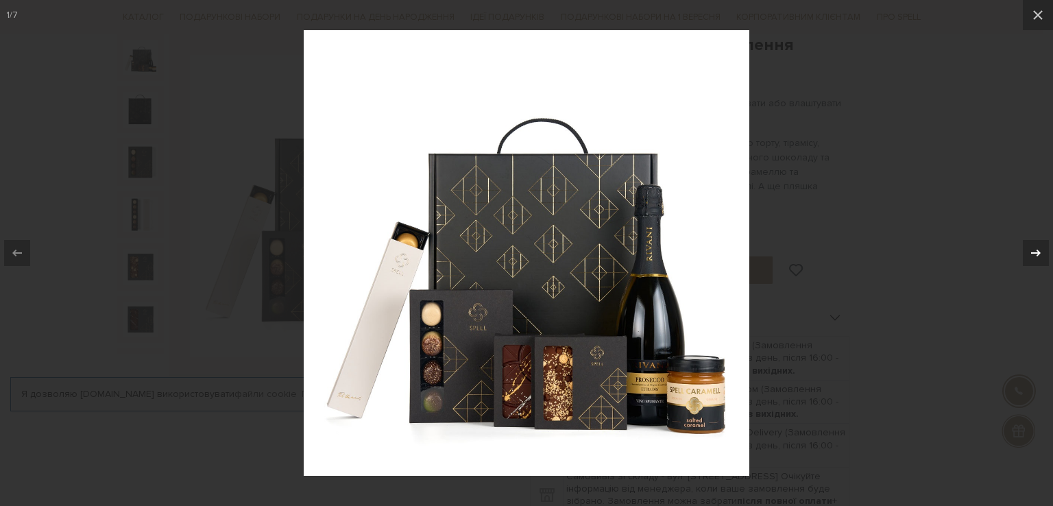
click at [1039, 250] on icon at bounding box center [1036, 253] width 16 height 16
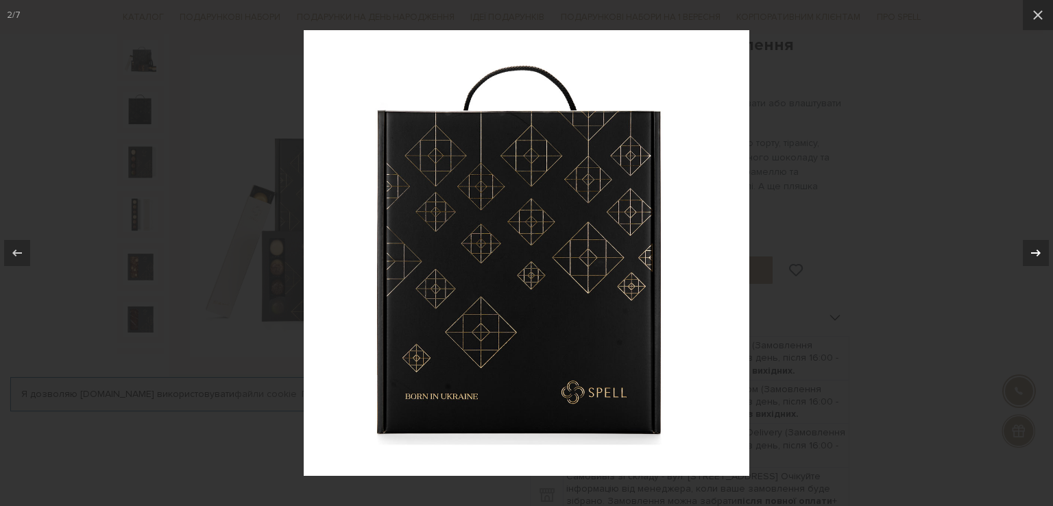
click at [1039, 250] on icon at bounding box center [1036, 253] width 16 height 16
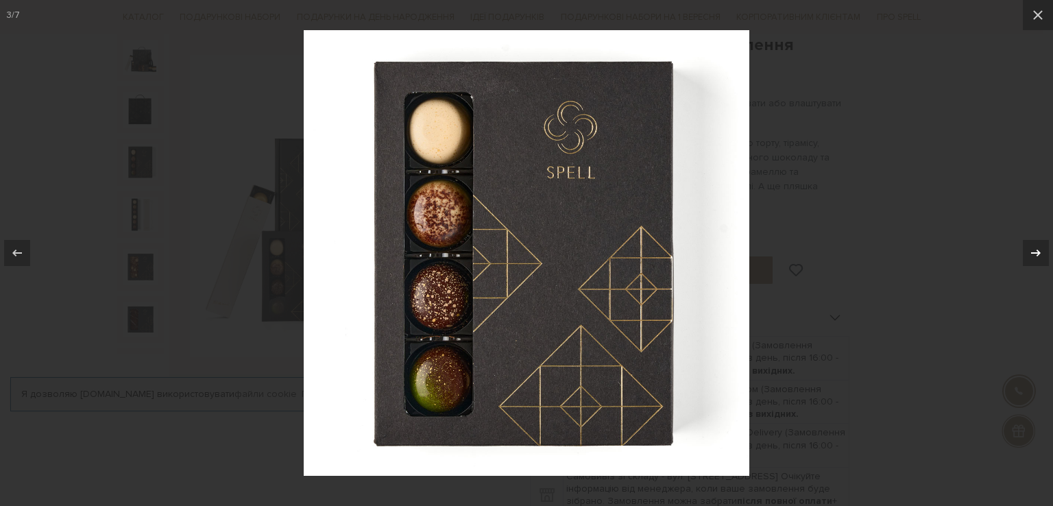
click at [1039, 250] on icon at bounding box center [1036, 253] width 16 height 16
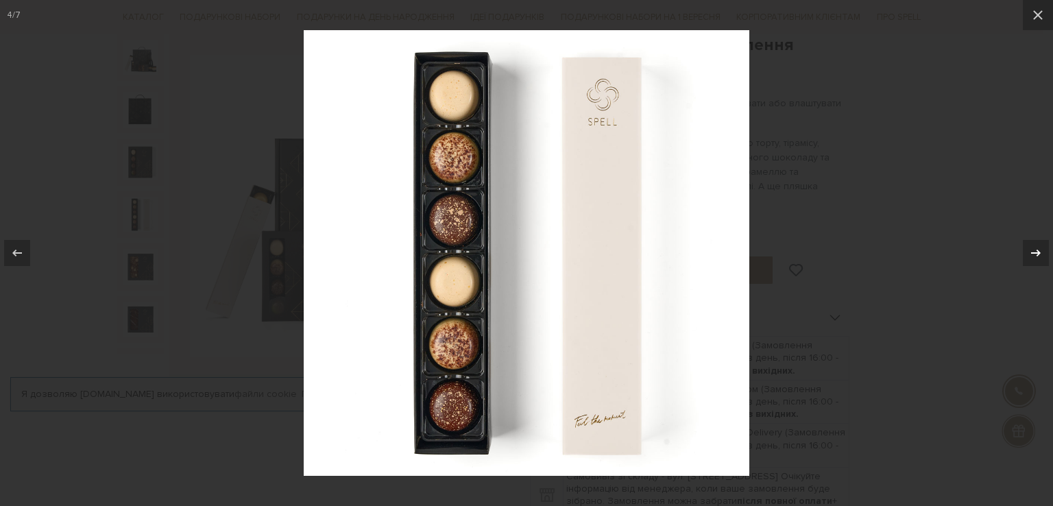
click at [1039, 250] on icon at bounding box center [1036, 253] width 16 height 16
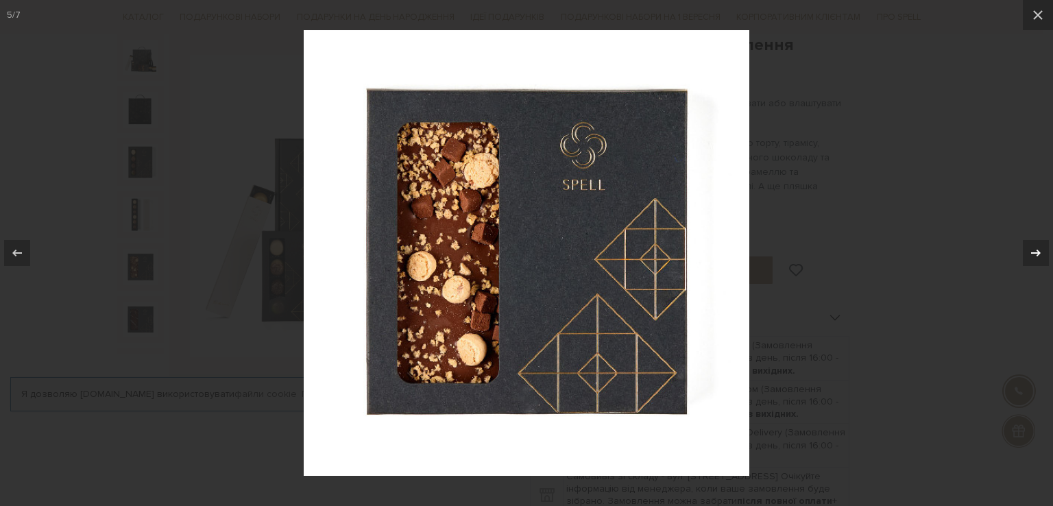
click at [1039, 250] on icon at bounding box center [1036, 253] width 16 height 16
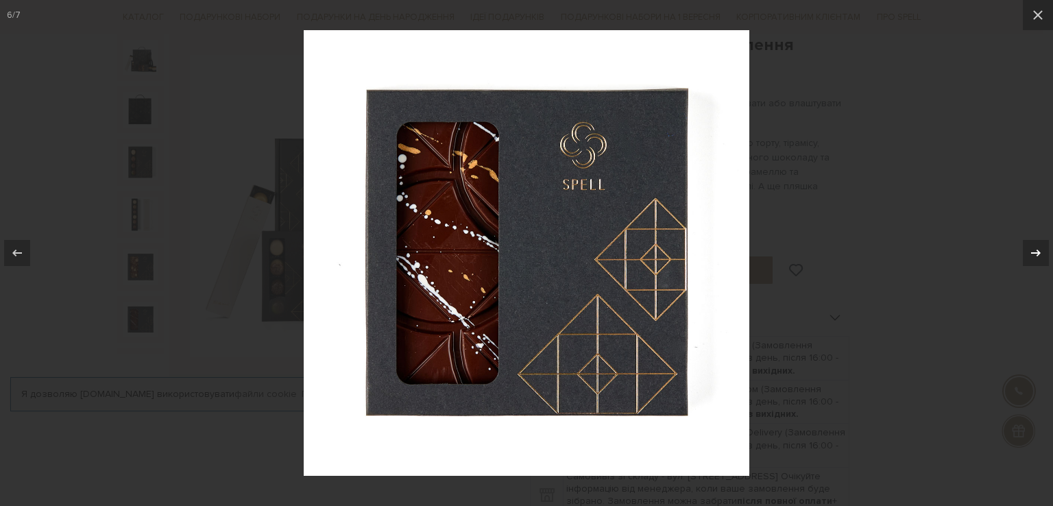
click at [1039, 250] on icon at bounding box center [1036, 253] width 16 height 16
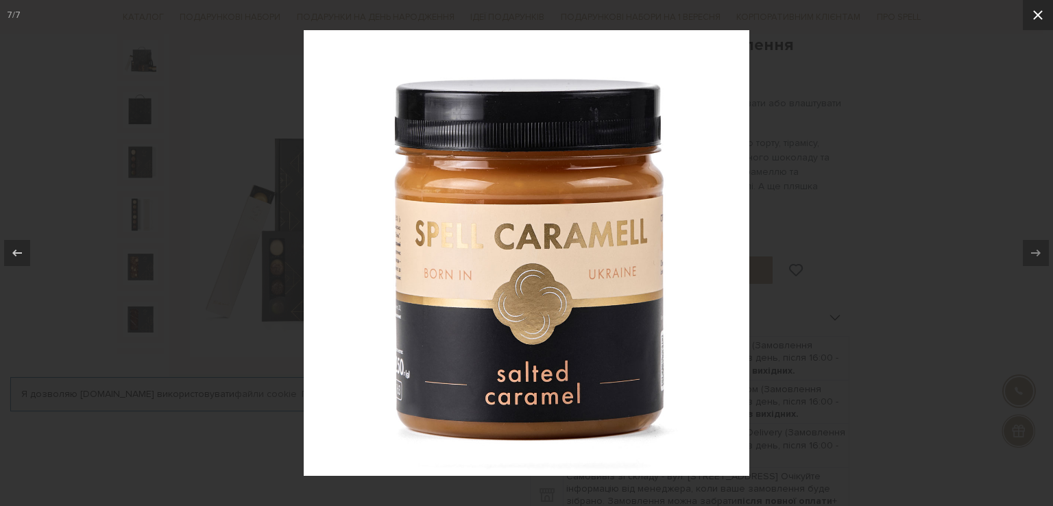
click at [1032, 17] on icon at bounding box center [1038, 15] width 16 height 16
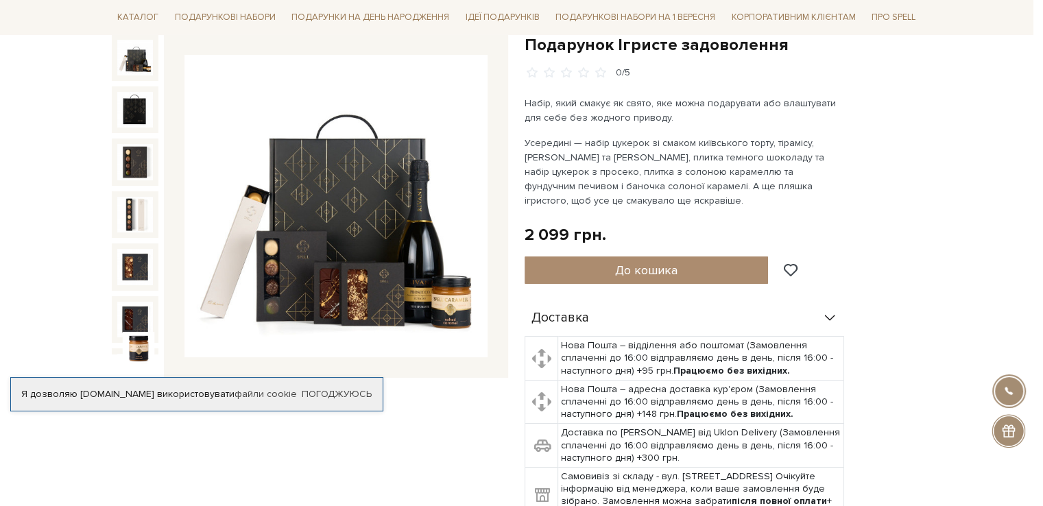
scroll to position [10, 0]
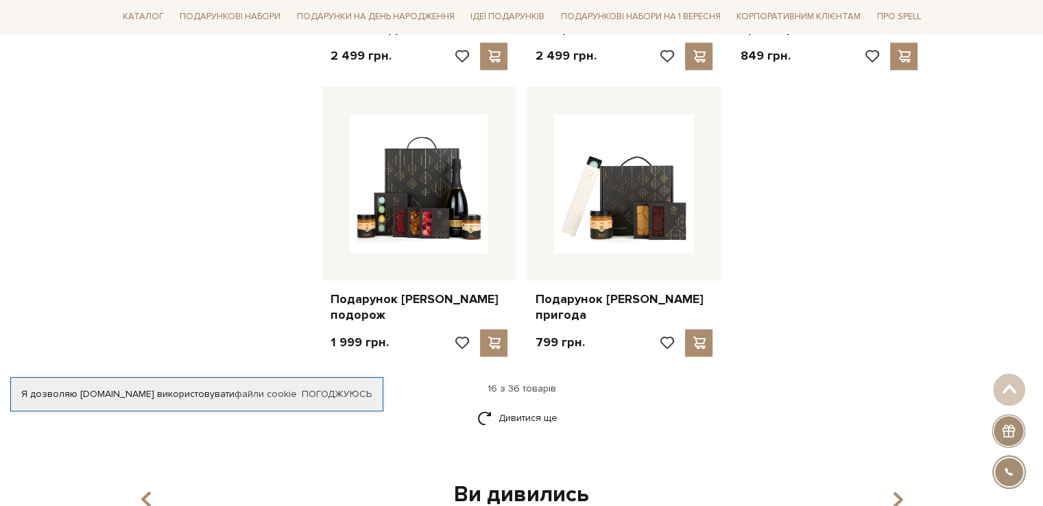
scroll to position [1641, 0]
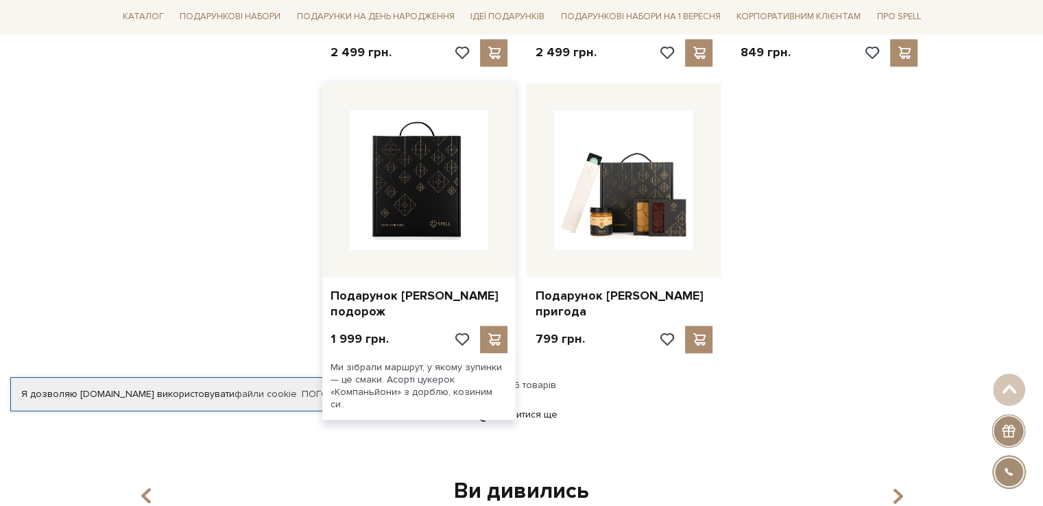
click at [413, 177] on img at bounding box center [419, 179] width 139 height 139
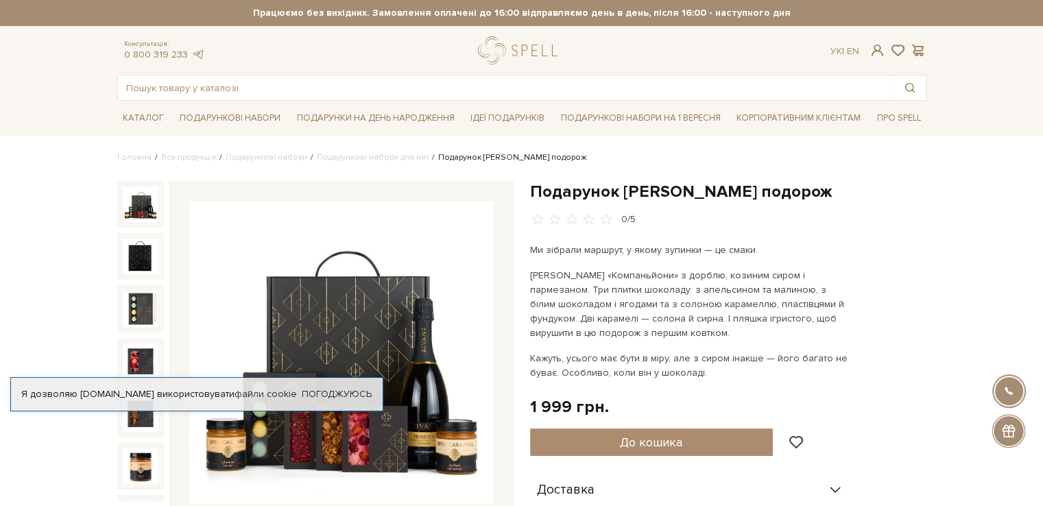
click at [376, 291] on img at bounding box center [341, 353] width 303 height 303
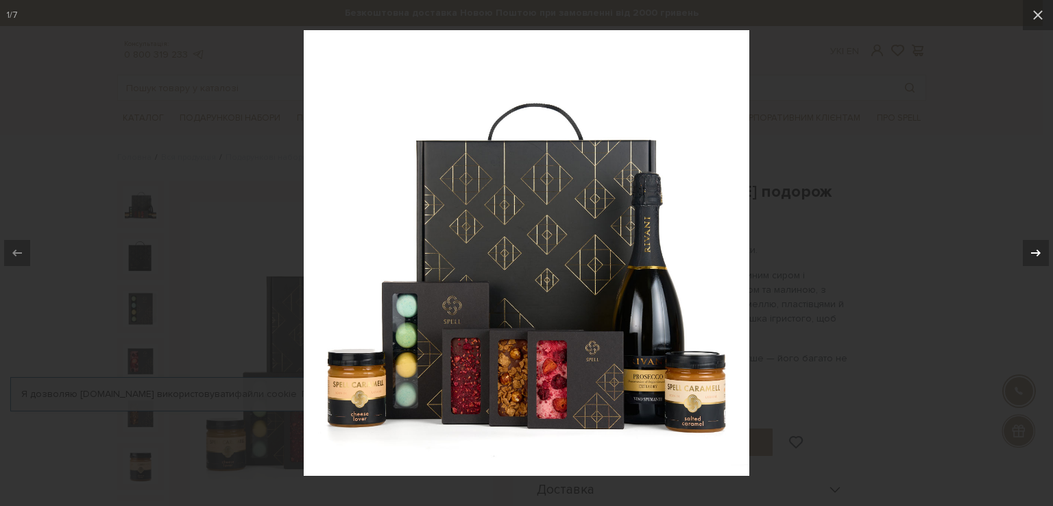
click at [1037, 250] on icon at bounding box center [1036, 253] width 10 height 7
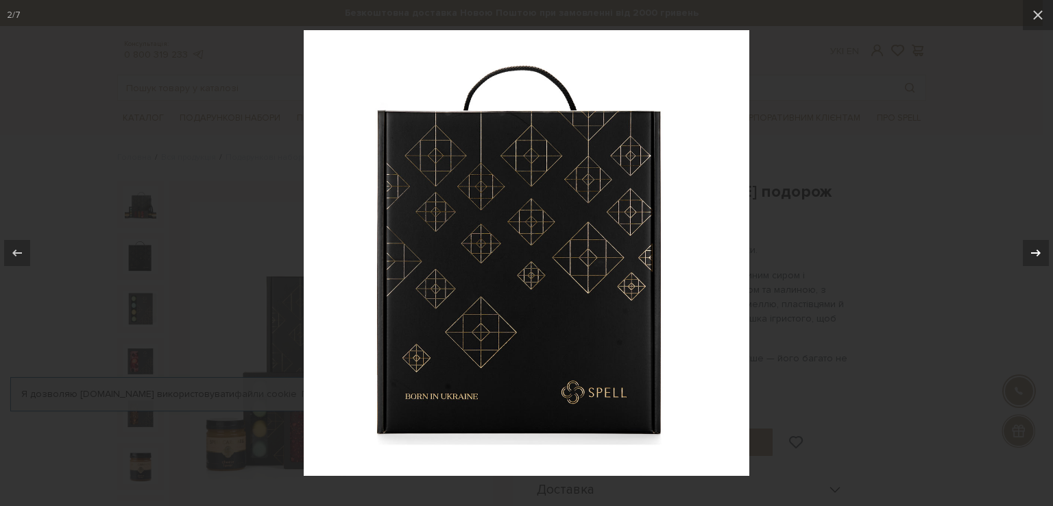
click at [1037, 250] on icon at bounding box center [1036, 253] width 10 height 7
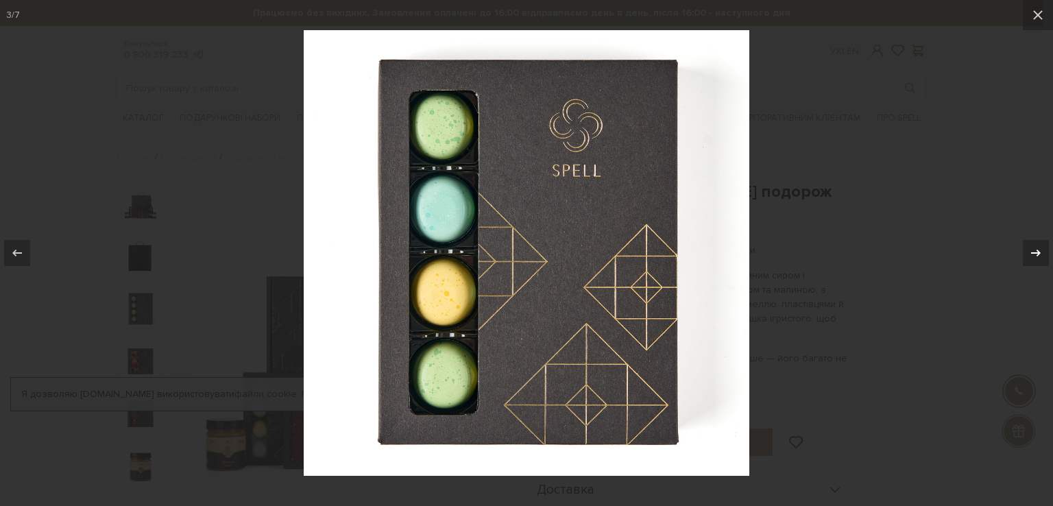
click at [1037, 250] on icon at bounding box center [1036, 253] width 10 height 7
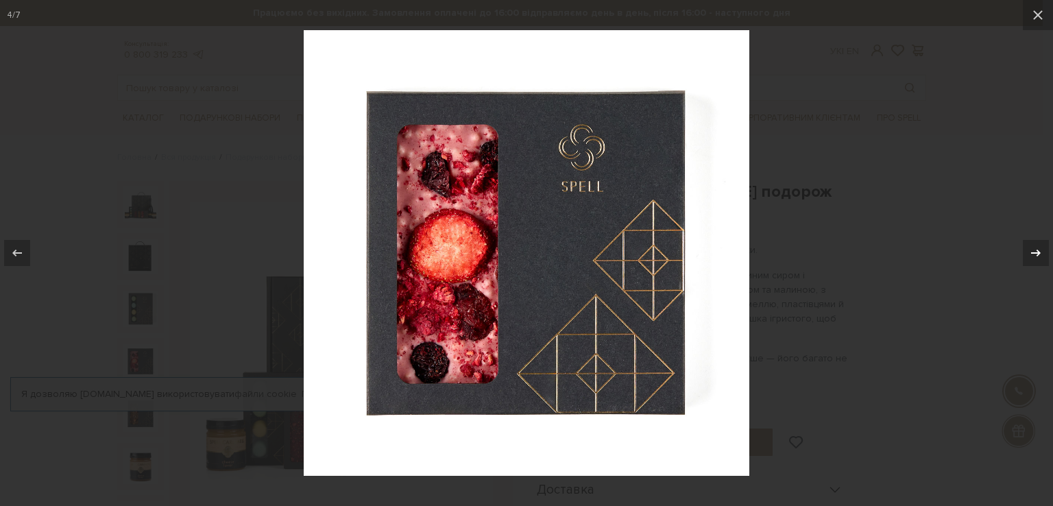
click at [1037, 250] on icon at bounding box center [1036, 253] width 10 height 7
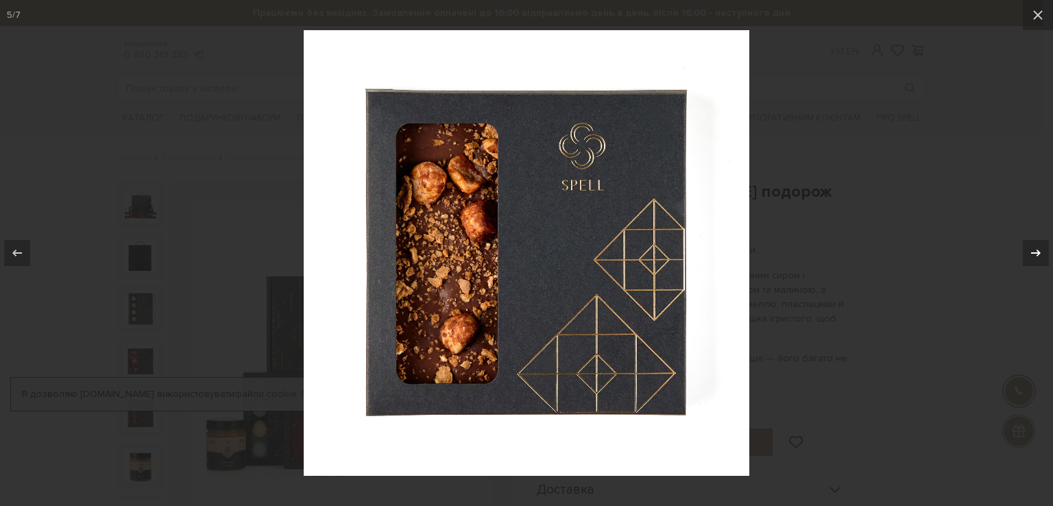
click at [1037, 250] on icon at bounding box center [1036, 253] width 10 height 7
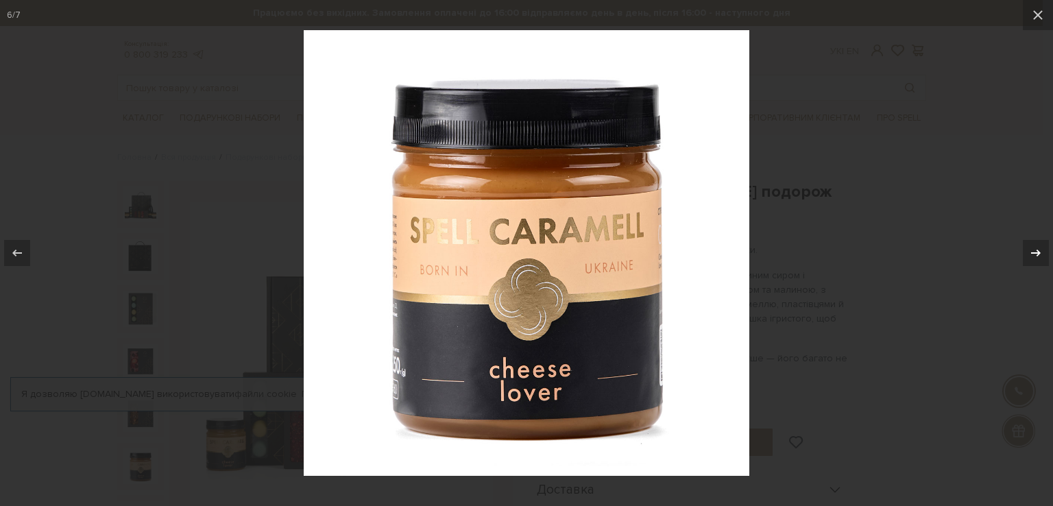
click at [1037, 250] on icon at bounding box center [1036, 253] width 10 height 7
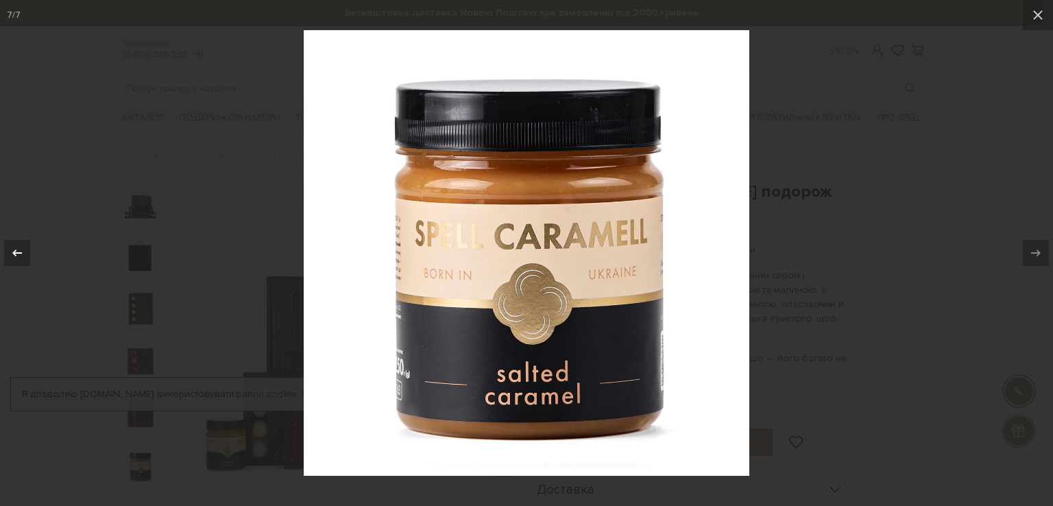
click at [14, 252] on icon at bounding box center [17, 253] width 10 height 7
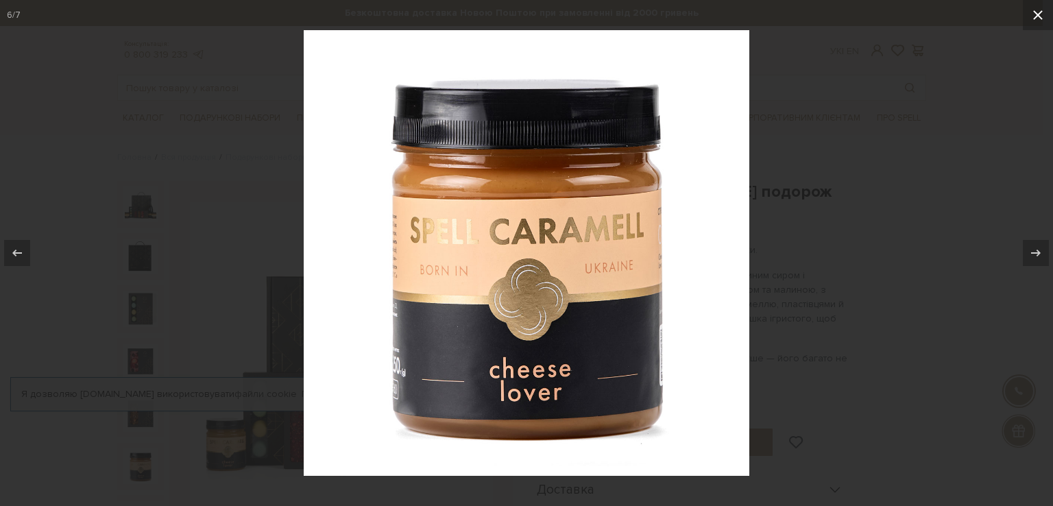
click at [1039, 16] on icon at bounding box center [1038, 15] width 10 height 10
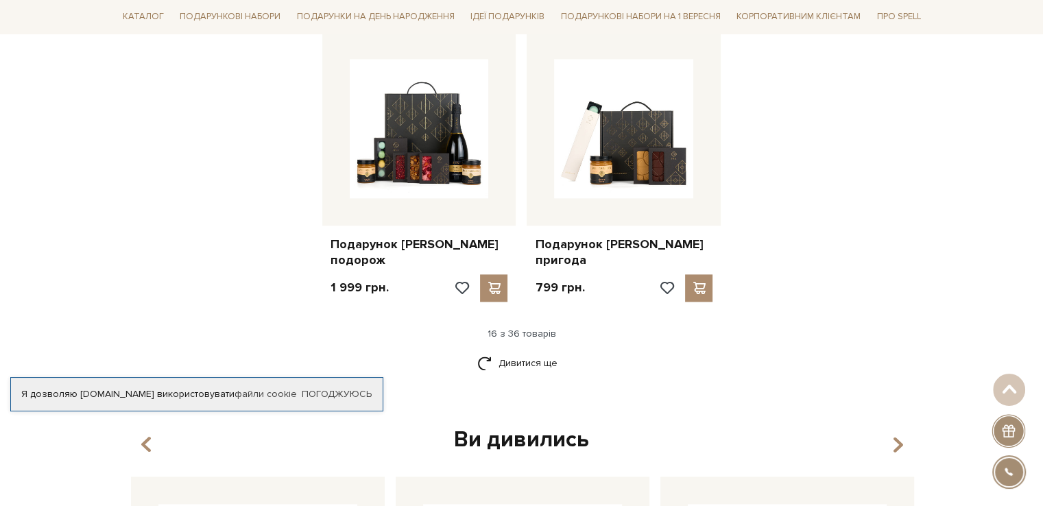
scroll to position [1695, 0]
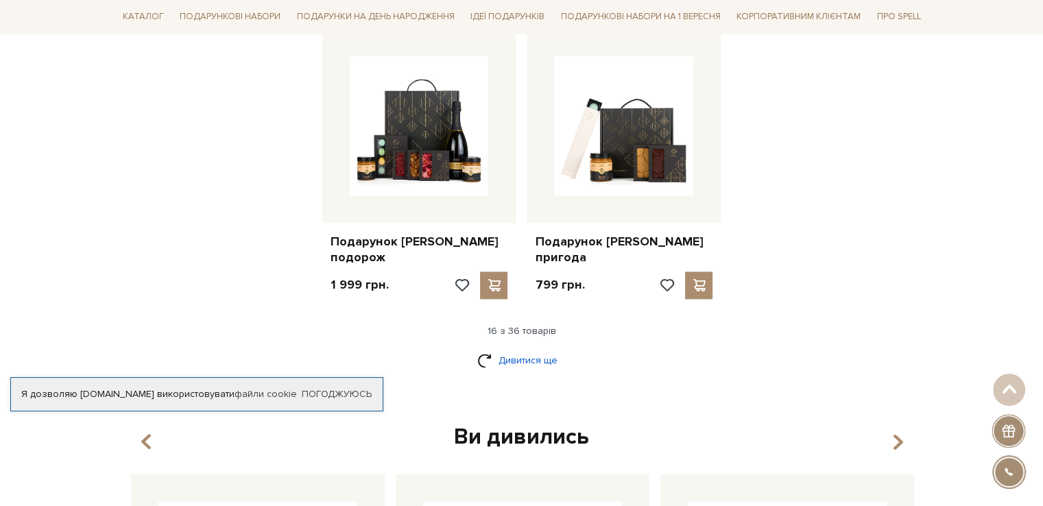
click at [519, 348] on link "Дивитися ще" at bounding box center [521, 360] width 89 height 24
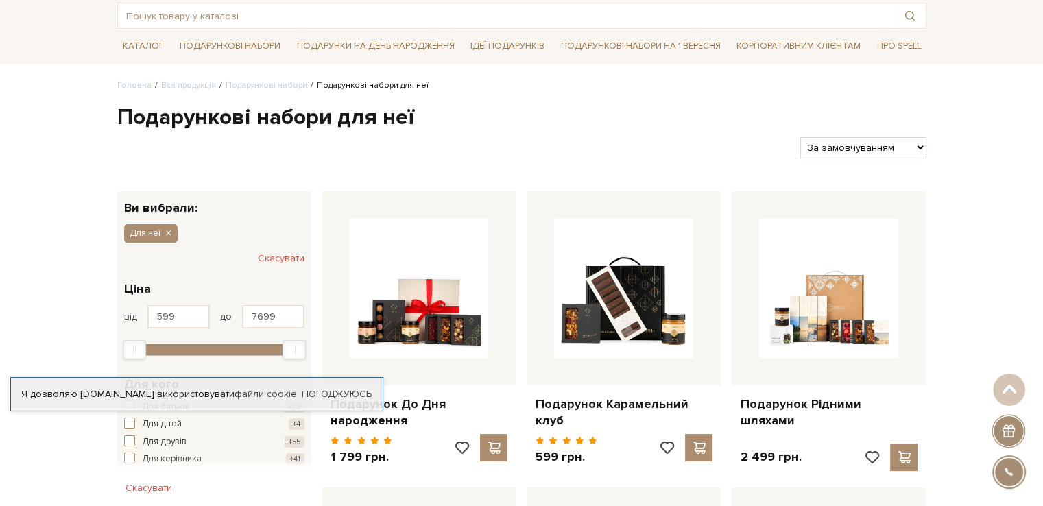
scroll to position [0, 0]
